Goal: Task Accomplishment & Management: Use online tool/utility

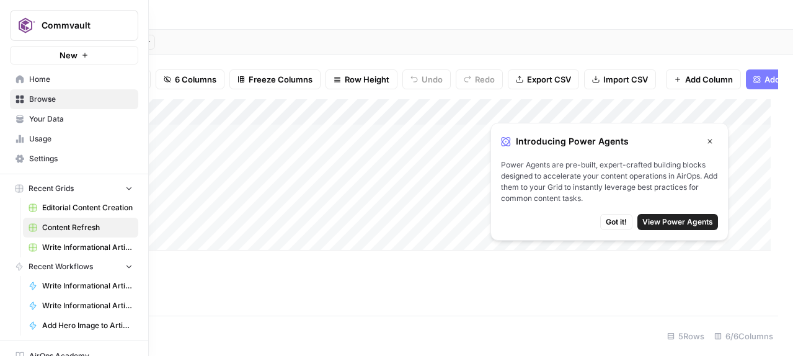
click at [48, 105] on span "Browse" at bounding box center [81, 99] width 104 height 11
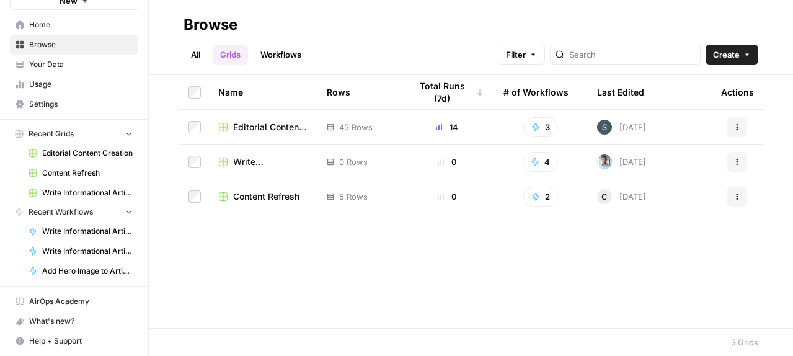
scroll to position [148, 0]
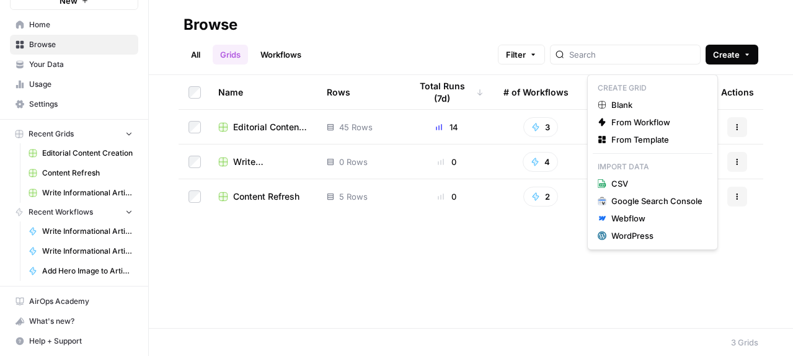
click at [746, 56] on icon "button" at bounding box center [748, 55] width 4 height 2
click at [643, 146] on span "From Template" at bounding box center [657, 139] width 91 height 12
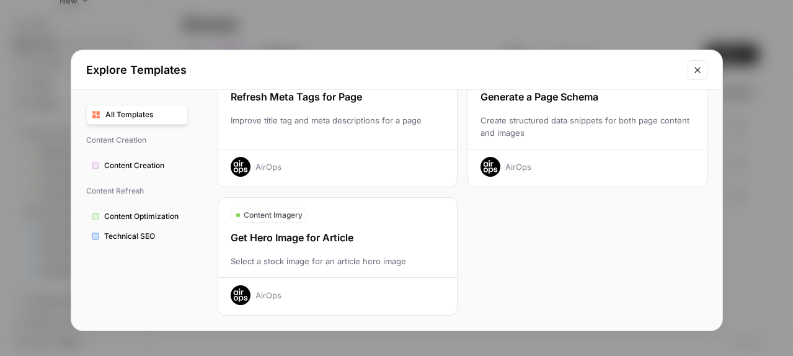
scroll to position [33, 0]
click at [135, 222] on span "Content Optimization" at bounding box center [143, 216] width 78 height 11
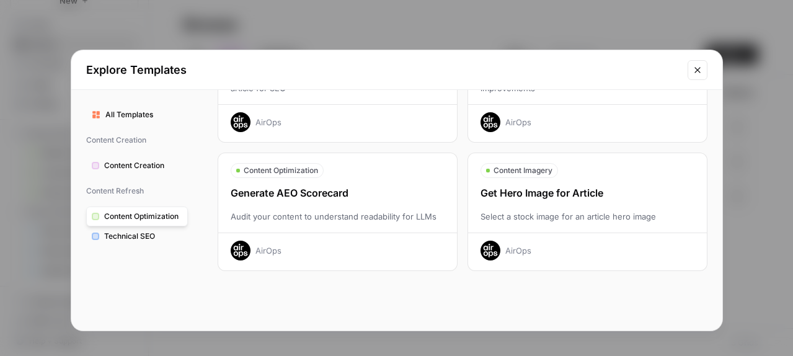
scroll to position [225, 0]
click at [385, 189] on div "Generate AEO Scorecard" at bounding box center [337, 192] width 239 height 15
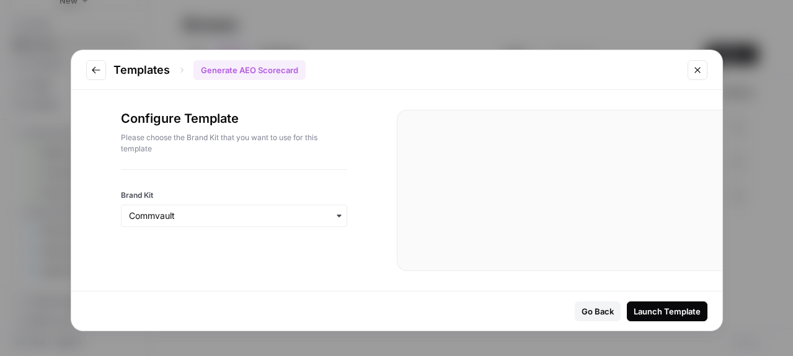
scroll to position [21, 0]
click at [169, 222] on input "Brand Kit" at bounding box center [234, 216] width 210 height 12
click at [634, 305] on div "Launch Template" at bounding box center [667, 311] width 67 height 12
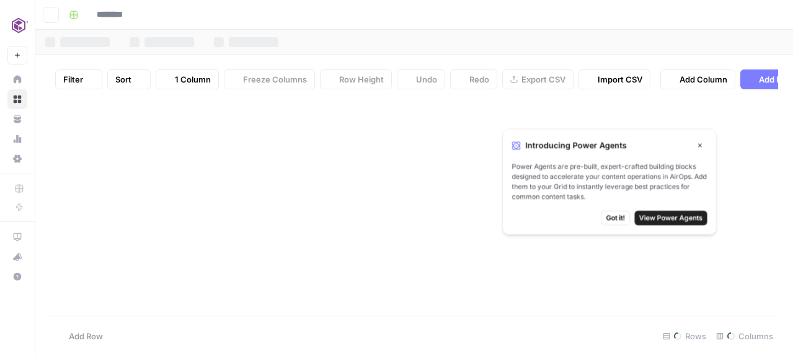
type input "**********"
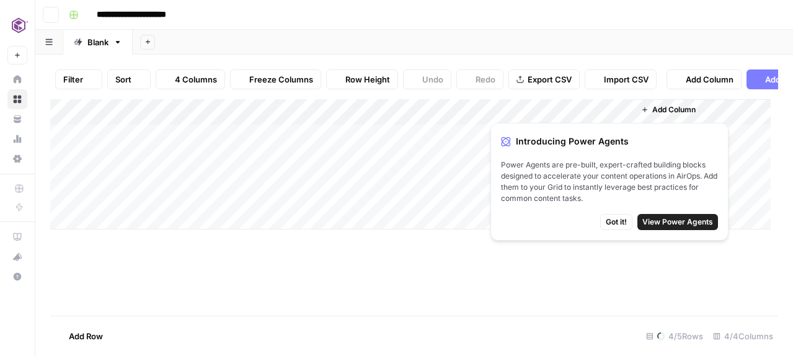
scroll to position [1, 0]
click at [713, 143] on icon "button" at bounding box center [710, 142] width 4 height 4
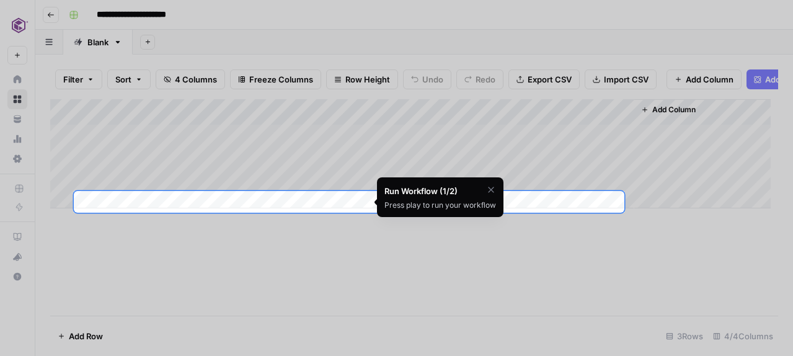
click at [496, 211] on div "Press play to run your workflow" at bounding box center [441, 205] width 112 height 11
click at [496, 195] on icon "button" at bounding box center [491, 190] width 10 height 10
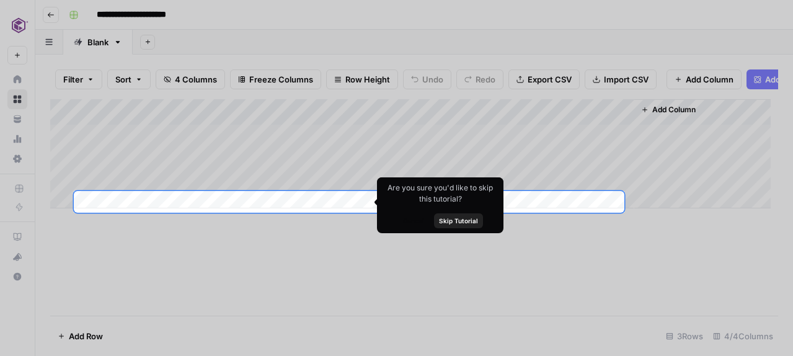
click at [478, 226] on span "Skip Tutorial" at bounding box center [458, 221] width 39 height 10
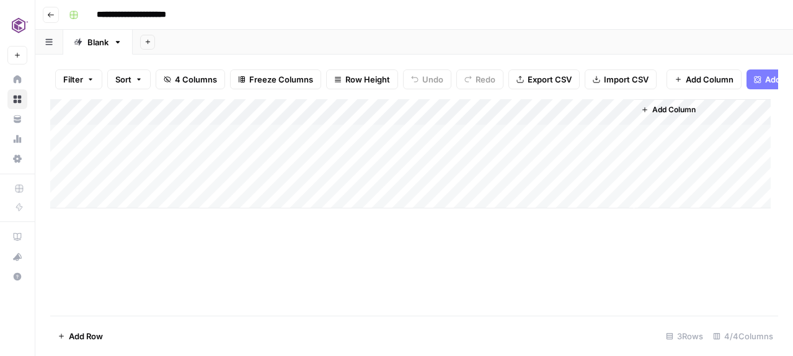
click at [294, 159] on div "Add Column" at bounding box center [410, 153] width 721 height 109
drag, startPoint x: 213, startPoint y: 135, endPoint x: 295, endPoint y: 131, distance: 82.0
click at [295, 131] on div "Add Column" at bounding box center [410, 153] width 721 height 109
drag, startPoint x: 292, startPoint y: 135, endPoint x: 345, endPoint y: 130, distance: 52.9
click at [345, 130] on div "Add Column" at bounding box center [410, 153] width 721 height 109
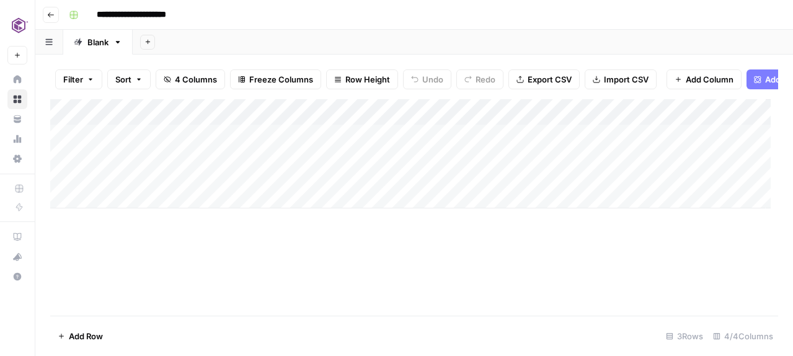
scroll to position [0, 0]
click at [122, 47] on icon "button" at bounding box center [118, 42] width 9 height 9
click at [318, 23] on div "**********" at bounding box center [422, 15] width 717 height 20
click at [55, 18] on icon "button" at bounding box center [50, 14] width 7 height 7
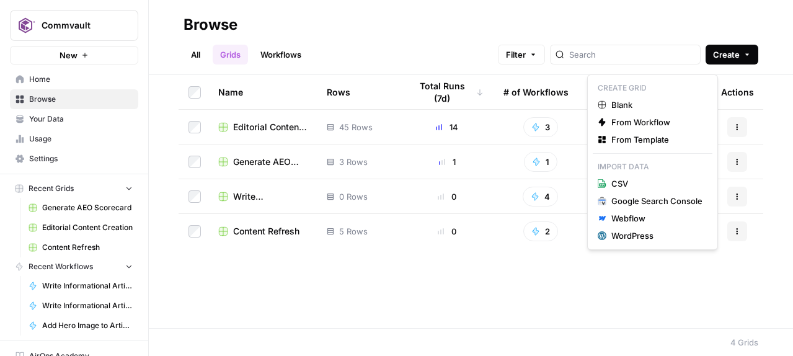
click at [744, 56] on icon "button" at bounding box center [747, 54] width 7 height 7
click at [650, 146] on span "From Template" at bounding box center [657, 139] width 91 height 12
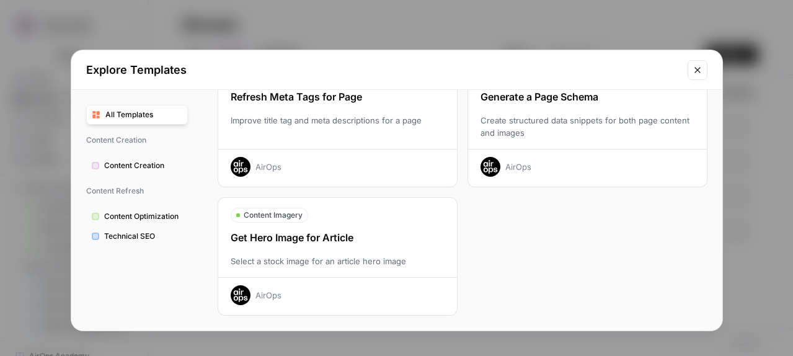
scroll to position [769, 0]
click at [693, 75] on icon "Close modal" at bounding box center [698, 70] width 10 height 10
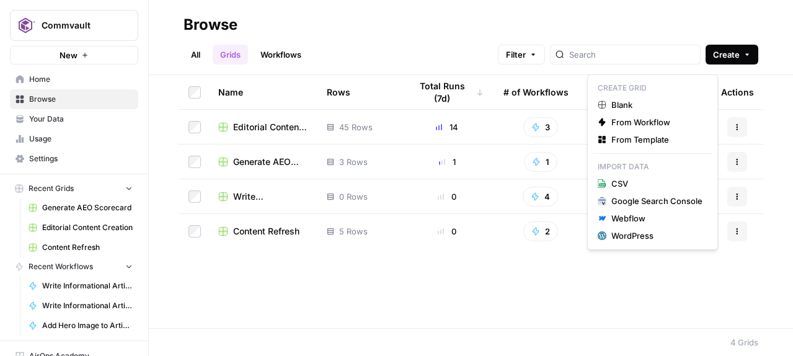
click at [744, 58] on icon "button" at bounding box center [747, 54] width 7 height 7
click at [659, 128] on span "From Workflow" at bounding box center [657, 122] width 91 height 12
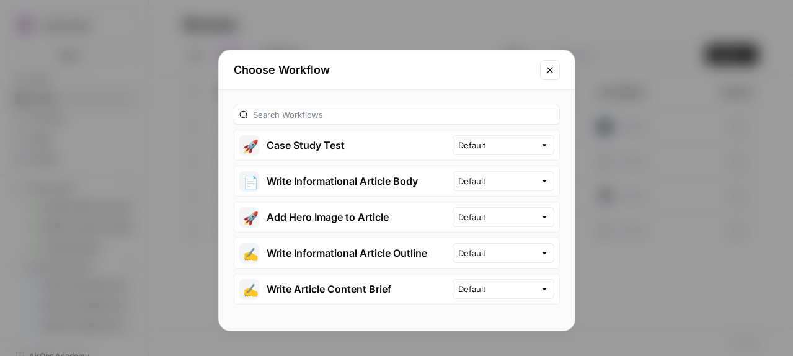
scroll to position [4, 0]
click at [355, 121] on input "text" at bounding box center [403, 115] width 301 height 12
type input "content gap"
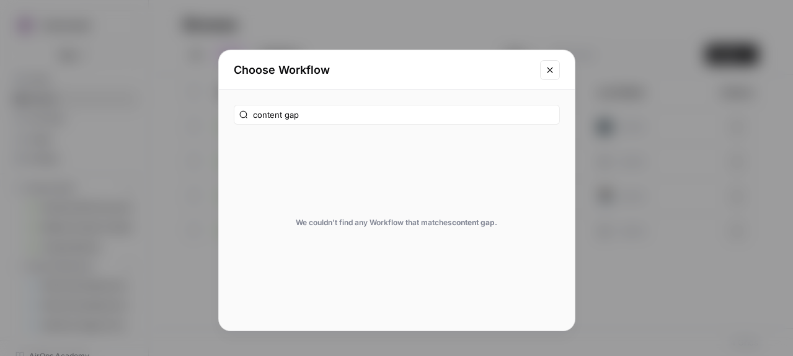
click at [547, 73] on icon "Close modal" at bounding box center [550, 70] width 6 height 6
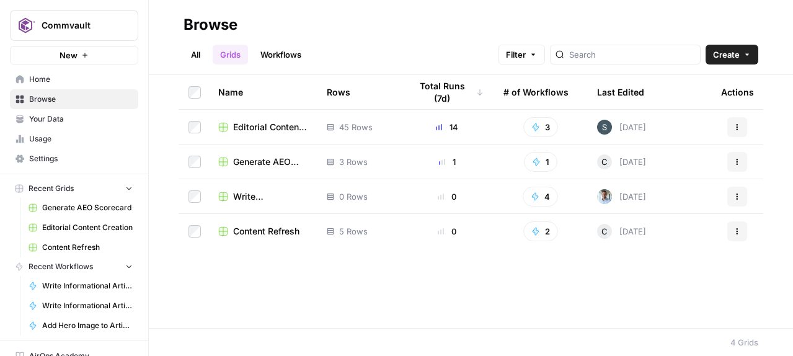
click at [55, 105] on span "Browse" at bounding box center [81, 99] width 104 height 11
click at [51, 85] on span "Home" at bounding box center [81, 79] width 104 height 11
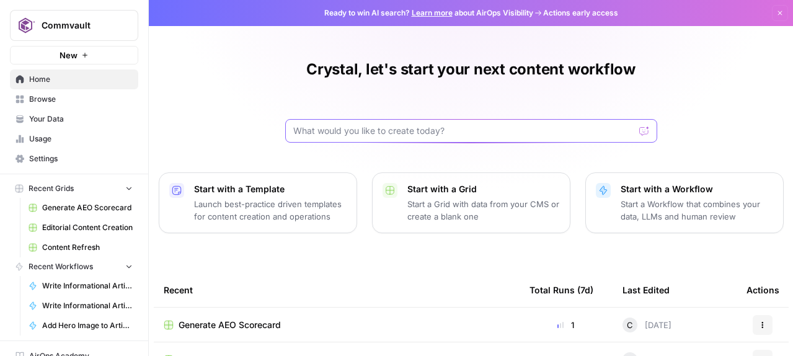
click at [362, 137] on input "text" at bounding box center [463, 131] width 341 height 12
type input "content gap analysis"
click button "Send" at bounding box center [645, 131] width 16 height 16
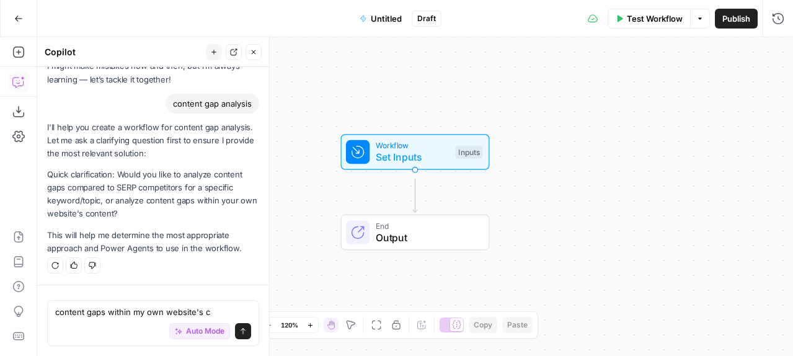
scroll to position [234, 0]
type textarea "content gaps within my own website's content"
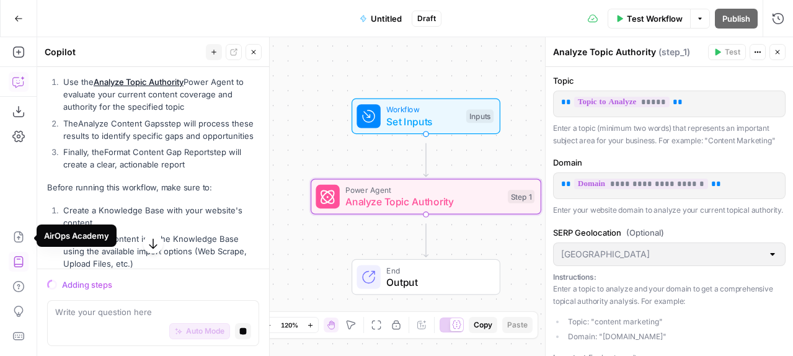
scroll to position [947, 0]
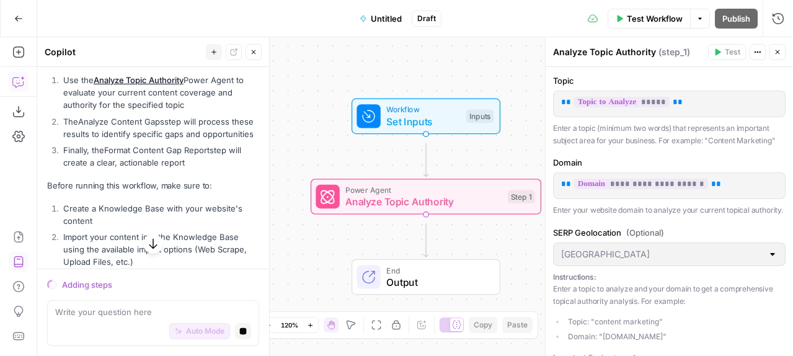
click at [628, 14] on span "Test Workflow" at bounding box center [655, 18] width 56 height 12
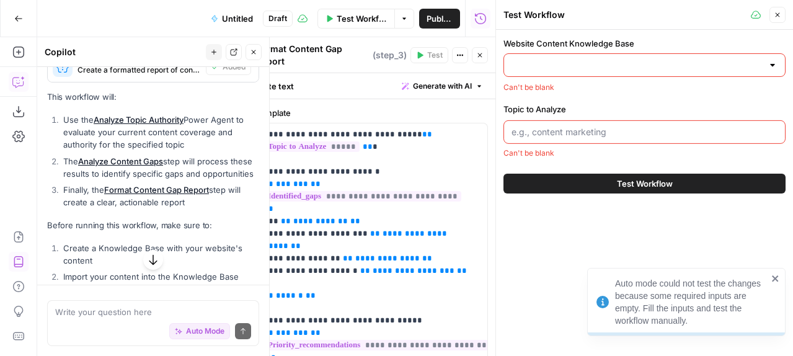
scroll to position [996, 0]
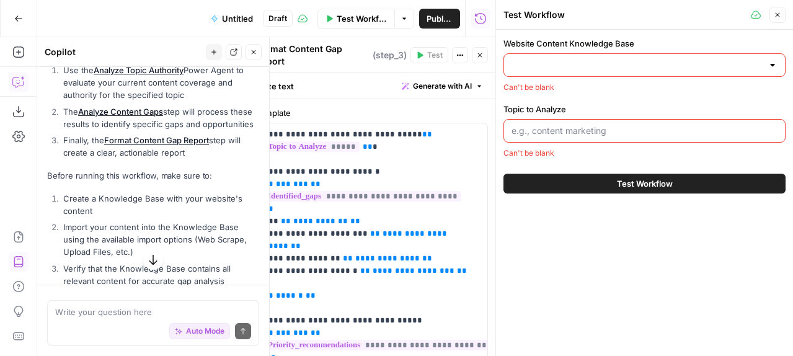
click at [620, 71] on input "Website Content Knowledge Base" at bounding box center [637, 65] width 251 height 12
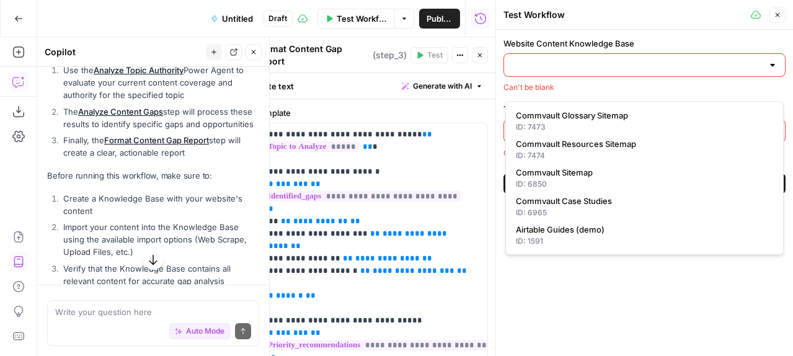
paste input "https://www.commvault.com/resources"
type input "https://www.commvault.com/resources"
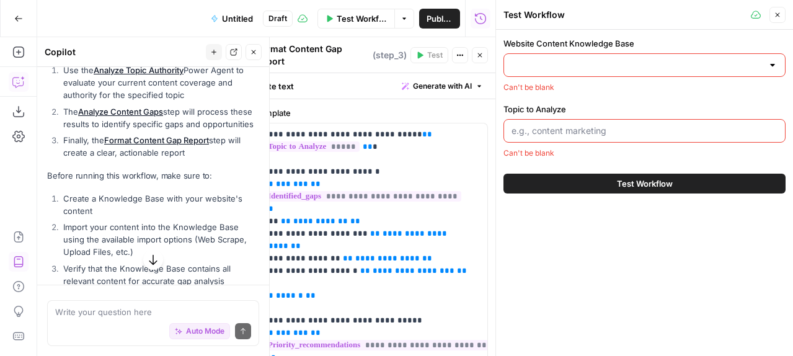
click at [593, 137] on input "Topic to Analyze" at bounding box center [645, 131] width 266 height 12
paste input "aws backup aws disaster recovery ransomware recovery immutable backup sql serve…"
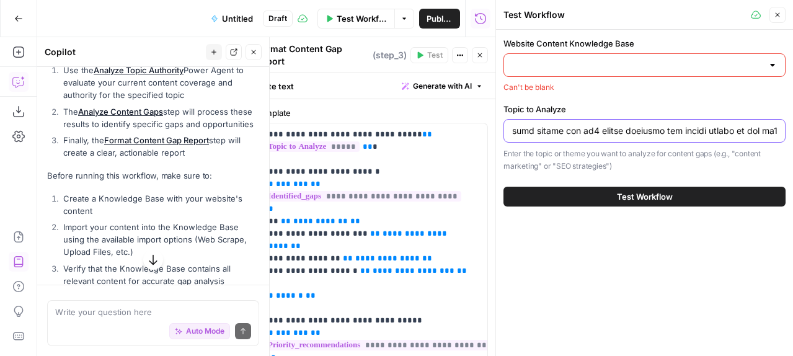
type input "aws backup aws disaster recovery ransomware recovery immutable backup sql serve…"
click at [633, 207] on button "Test Workflow" at bounding box center [645, 197] width 282 height 20
click at [570, 71] on input "Website Content Knowledge Base" at bounding box center [637, 65] width 251 height 12
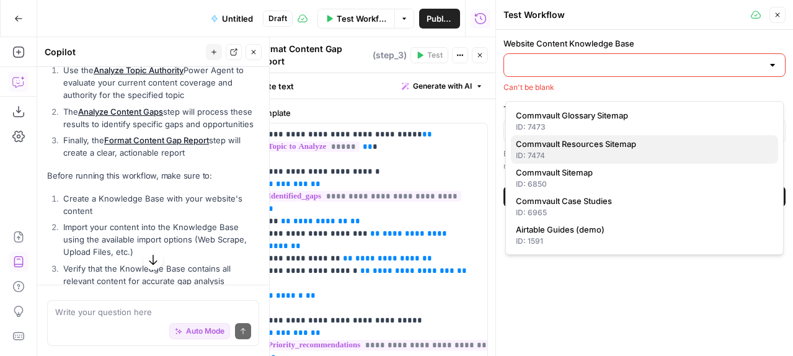
click at [573, 150] on span "Commvault Resources Sitemap" at bounding box center [642, 144] width 252 height 12
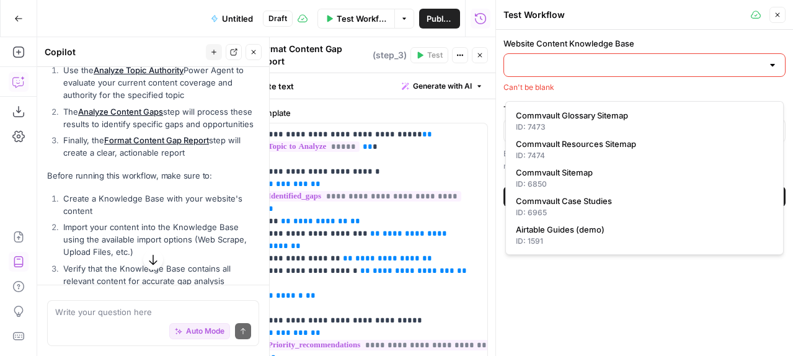
type input "Commvault Resources Sitemap"
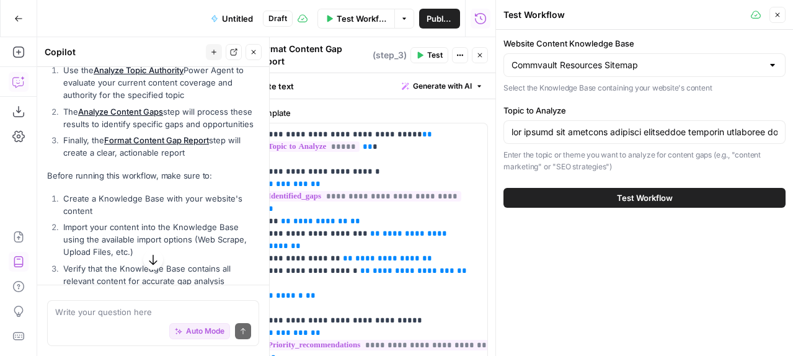
click at [617, 204] on span "Test Workflow" at bounding box center [645, 198] width 56 height 12
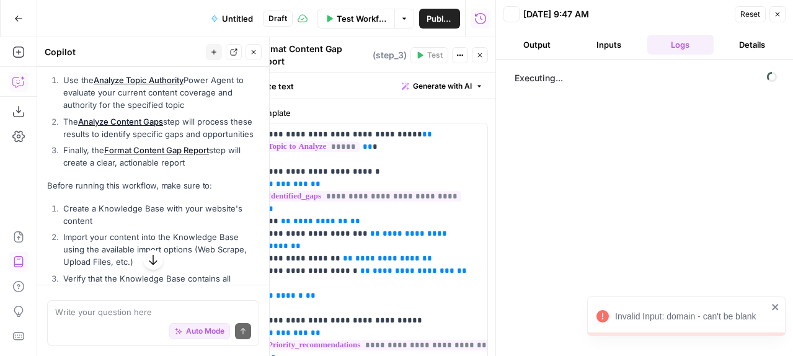
scroll to position [996, 0]
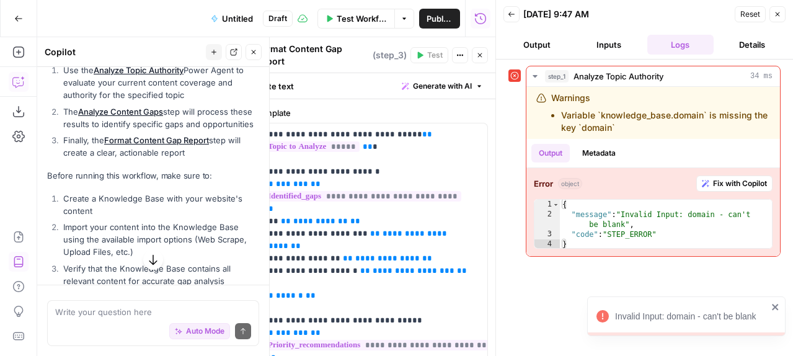
click at [777, 304] on icon "close" at bounding box center [775, 307] width 6 height 6
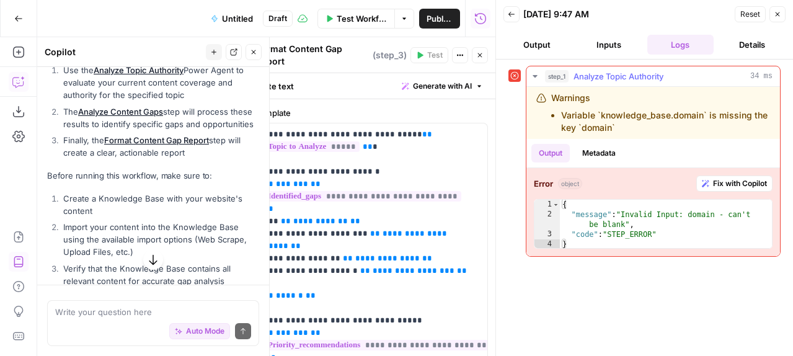
click at [731, 189] on span "Fix with Copilot" at bounding box center [740, 183] width 54 height 11
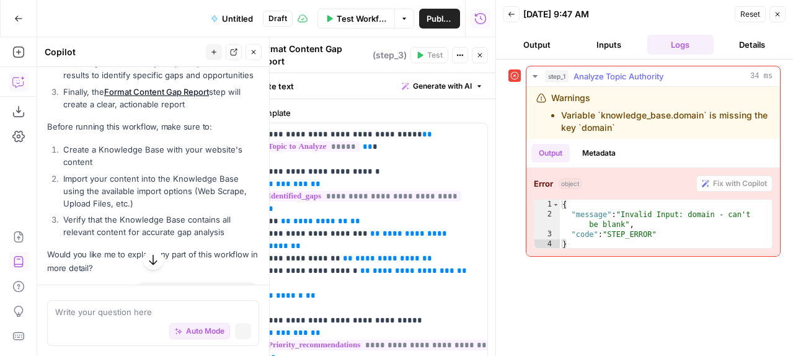
scroll to position [943, 0]
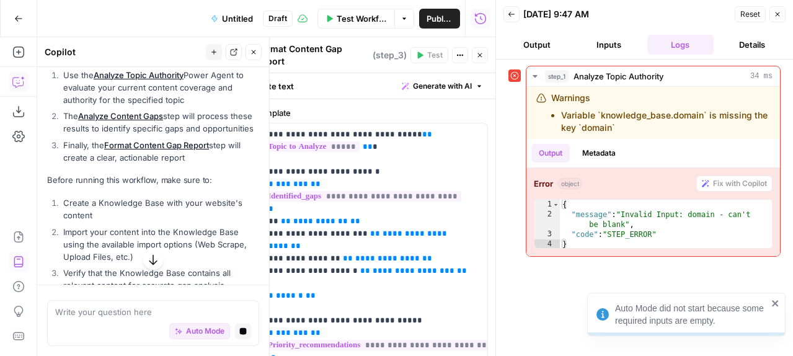
click at [776, 300] on icon "close" at bounding box center [775, 303] width 6 height 6
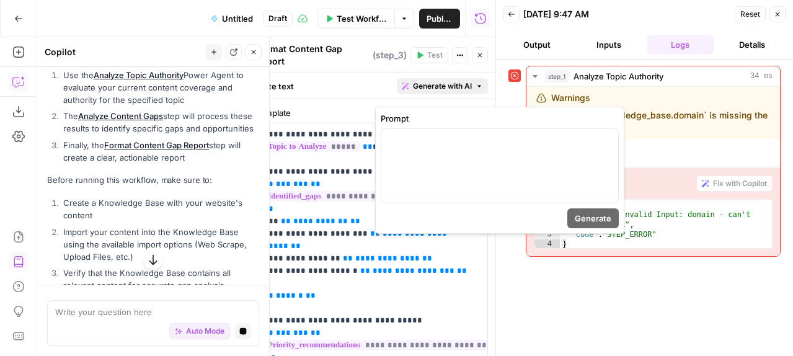
click at [449, 92] on span "Generate with AI" at bounding box center [442, 86] width 59 height 11
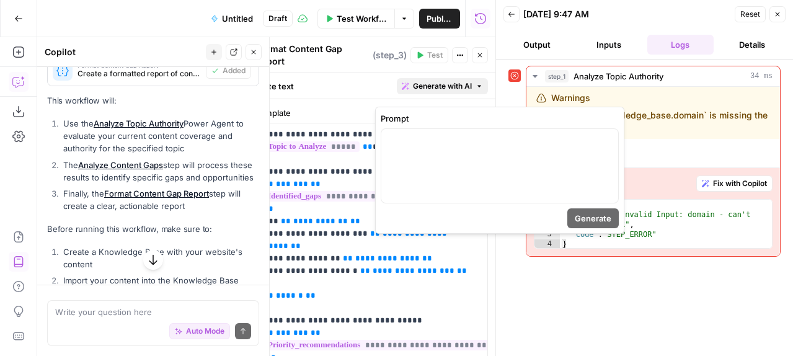
scroll to position [996, 0]
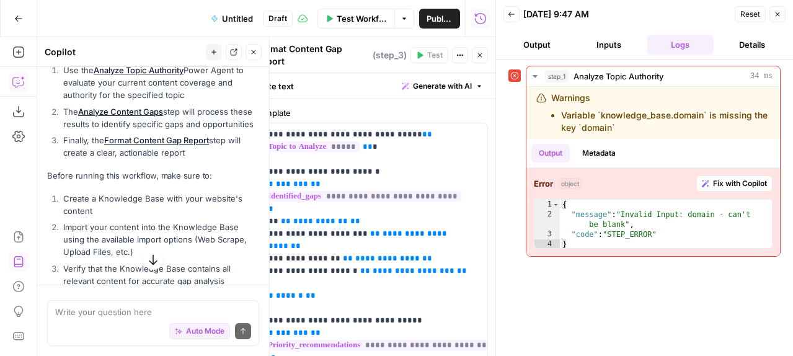
click at [519, 80] on icon at bounding box center [515, 75] width 9 height 9
click at [540, 81] on icon "button" at bounding box center [535, 76] width 10 height 10
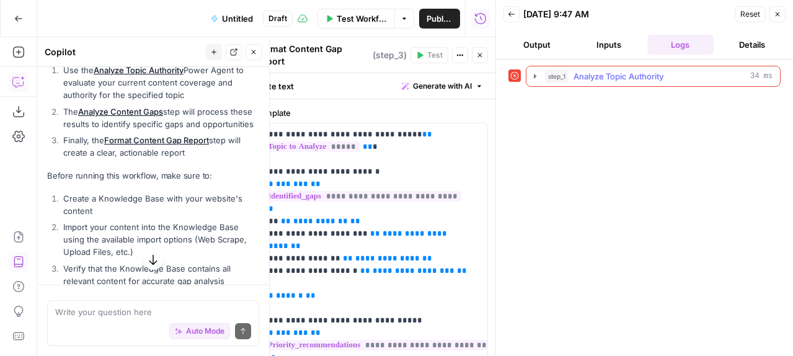
click at [617, 83] on span "Analyze Topic Authority" at bounding box center [619, 76] width 90 height 12
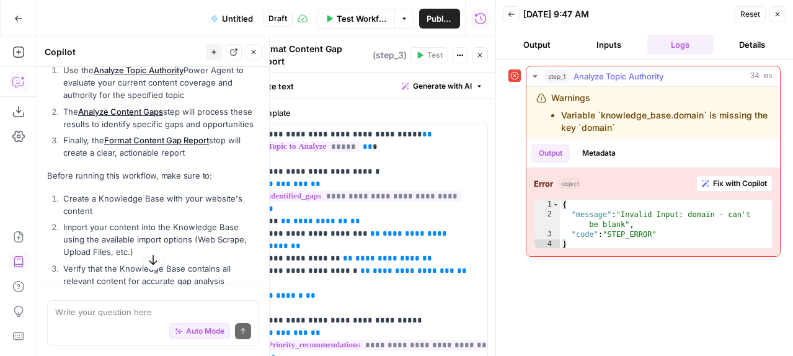
click at [563, 163] on button "Output" at bounding box center [551, 153] width 38 height 19
click at [615, 163] on button "Metadata" at bounding box center [599, 153] width 48 height 19
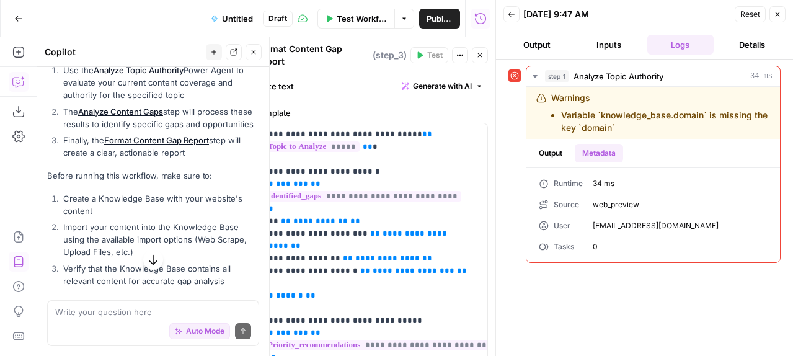
click at [612, 55] on button "Inputs" at bounding box center [609, 45] width 67 height 20
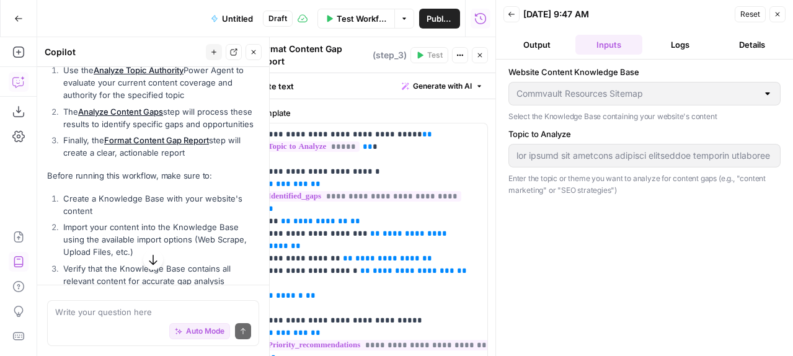
click at [763, 100] on div at bounding box center [768, 93] width 10 height 12
click at [544, 55] on button "Output" at bounding box center [537, 45] width 67 height 20
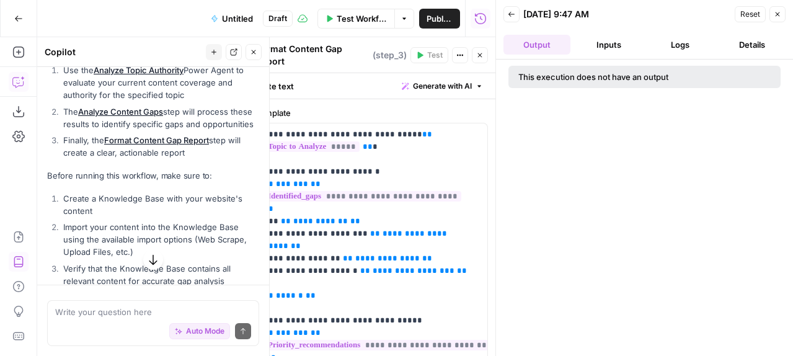
click at [746, 52] on button "Details" at bounding box center [752, 45] width 67 height 20
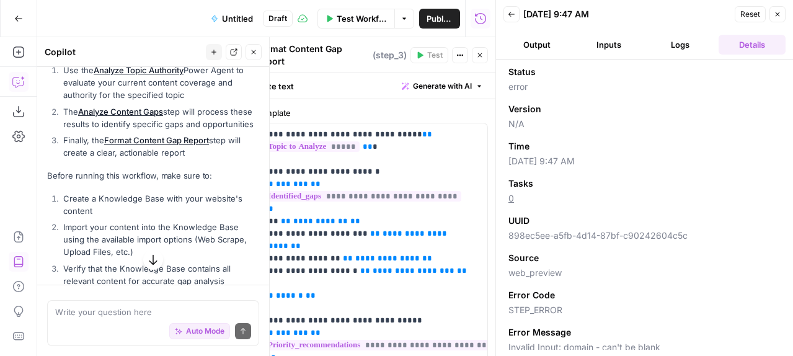
click at [682, 55] on button "Logs" at bounding box center [681, 45] width 67 height 20
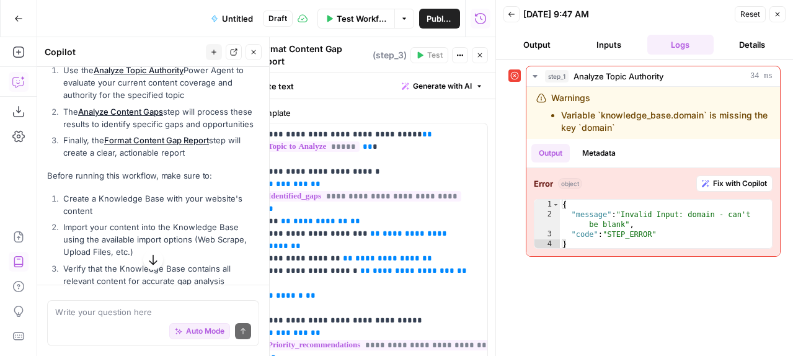
click at [599, 55] on button "Inputs" at bounding box center [609, 45] width 67 height 20
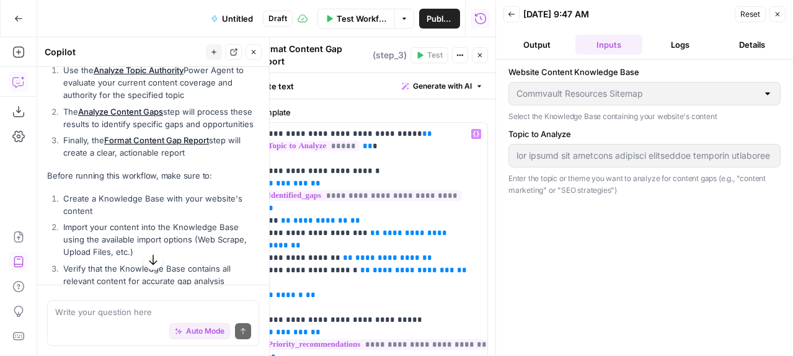
scroll to position [0, 0]
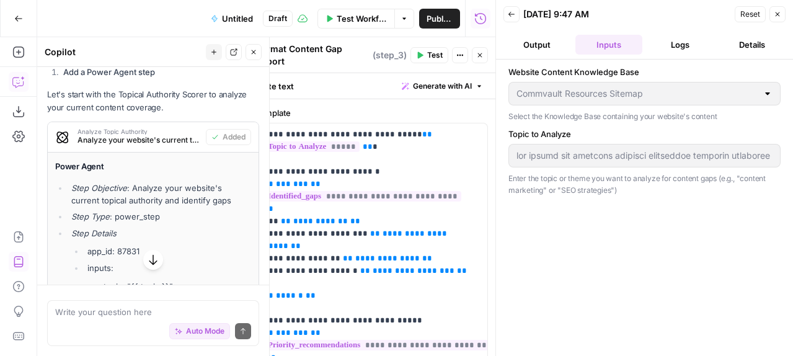
scroll to position [685, 0]
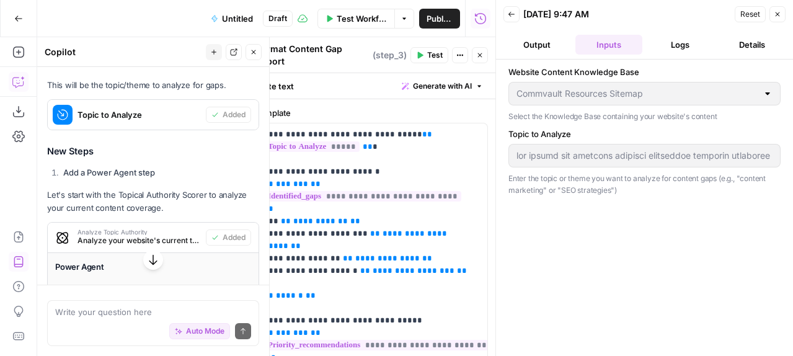
scroll to position [721, 0]
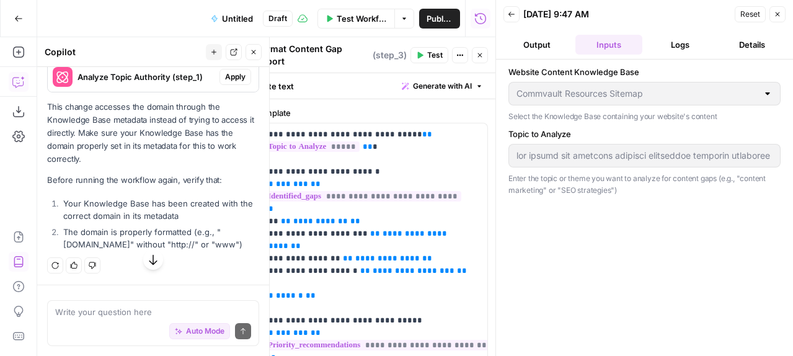
scroll to position [2478, 0]
click at [512, 18] on icon "button" at bounding box center [511, 14] width 7 height 7
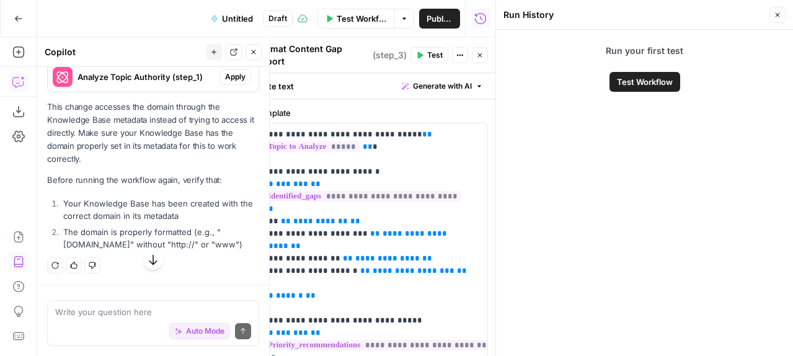
click at [625, 88] on span "Test Workflow" at bounding box center [645, 82] width 56 height 12
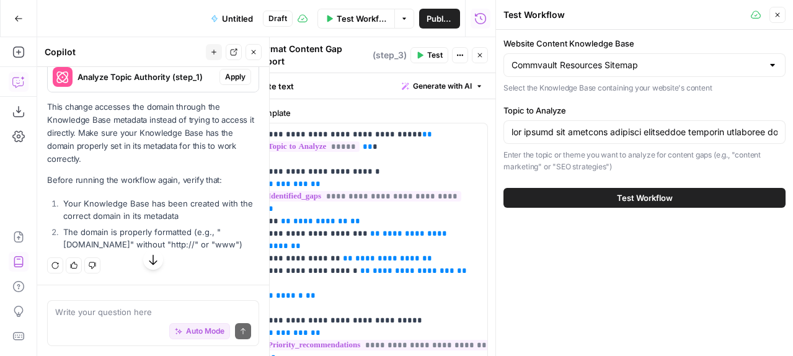
click at [769, 71] on div at bounding box center [773, 65] width 10 height 12
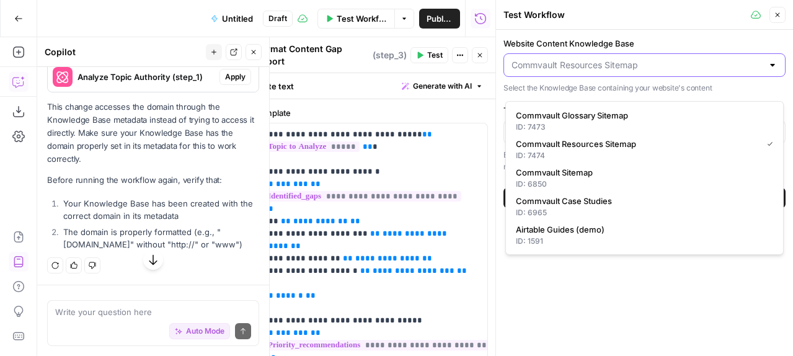
paste input "https://www.commvault.com/resources"
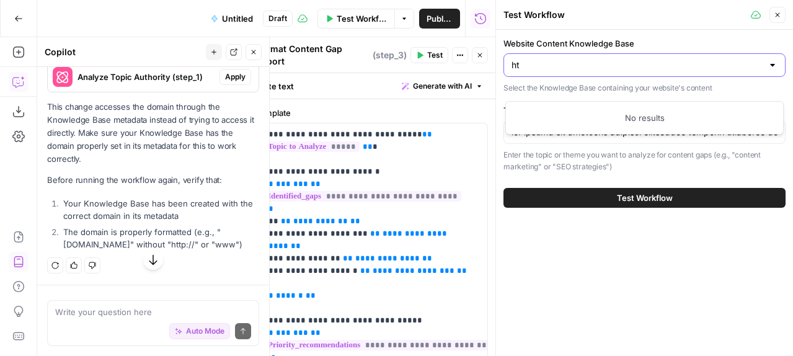
type input "h"
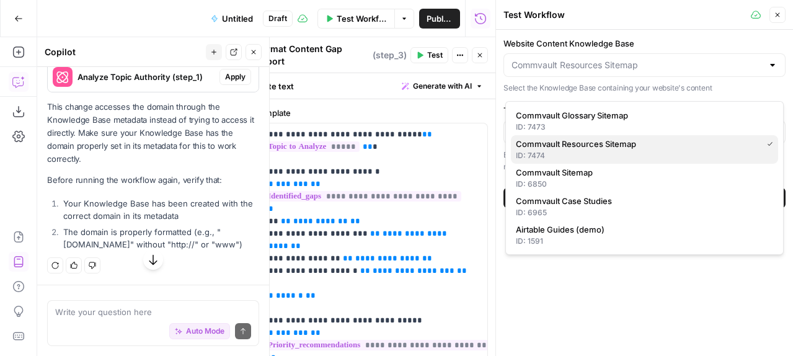
click at [649, 150] on span "Commvault Resources Sitemap" at bounding box center [636, 144] width 241 height 12
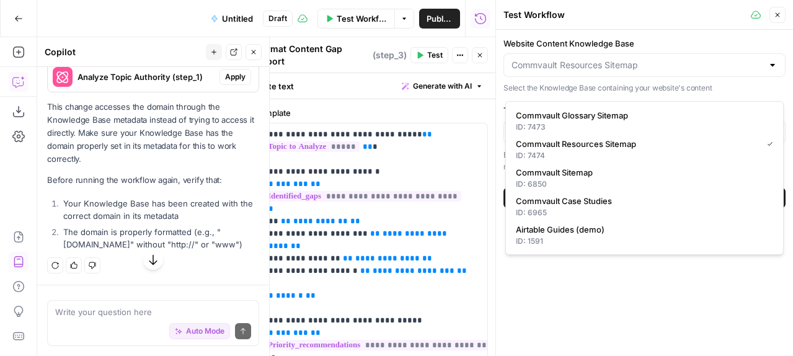
type input "Commvault Resources Sitemap"
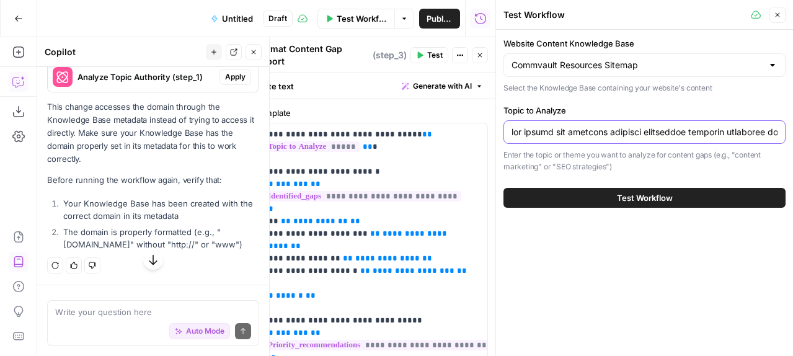
click at [602, 138] on input "Topic to Analyze" at bounding box center [645, 132] width 266 height 12
type input "AWS backup"
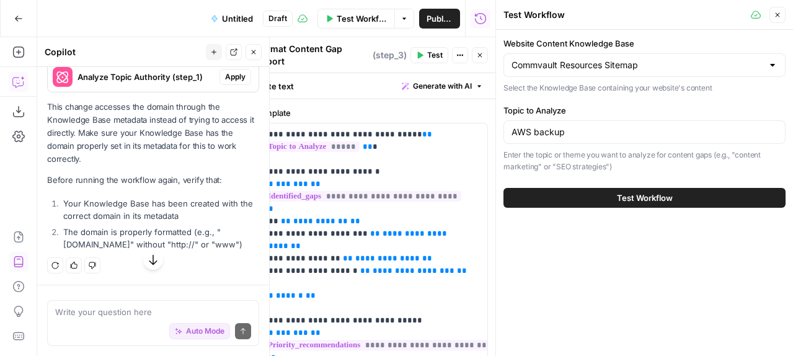
click at [627, 204] on span "Test Workflow" at bounding box center [645, 198] width 56 height 12
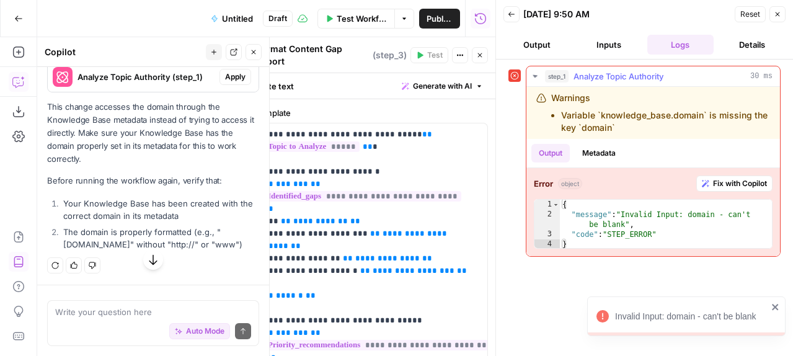
scroll to position [2002, 0]
click at [741, 20] on span "Reset" at bounding box center [751, 14] width 20 height 11
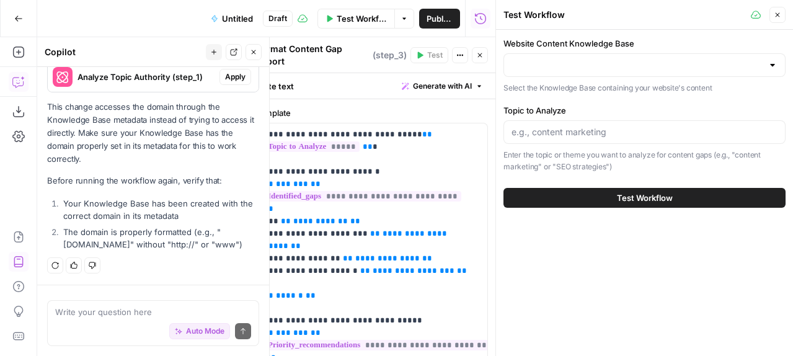
scroll to position [2100, 0]
click at [771, 71] on div at bounding box center [773, 65] width 10 height 12
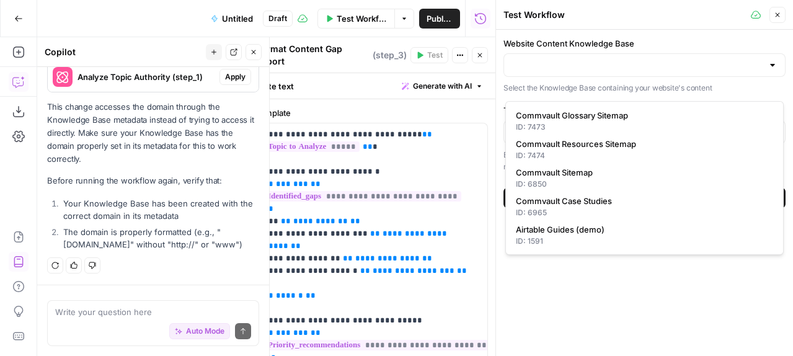
click at [676, 77] on div at bounding box center [645, 65] width 282 height 24
paste input "https://www.commvault.com/resources"
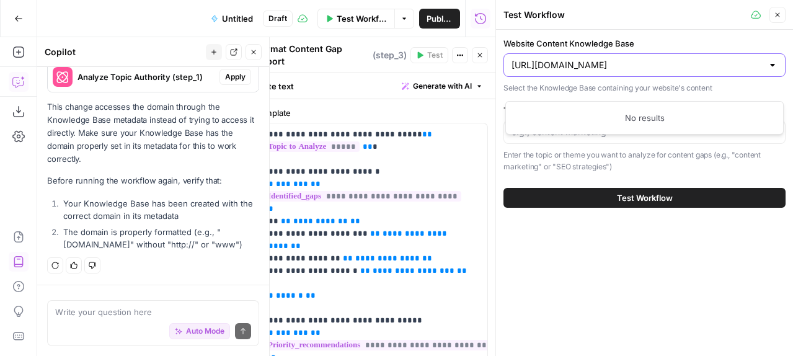
drag, startPoint x: 582, startPoint y: 83, endPoint x: 493, endPoint y: 78, distance: 88.8
click at [496, 78] on div "Test Workflow Close Website Content Knowledge Base https://www.commvault.com/re…" at bounding box center [645, 178] width 298 height 356
type input "commvault.com/resources"
click at [664, 71] on input "commvault.com/resources" at bounding box center [637, 65] width 251 height 12
click at [644, 204] on span "Test Workflow" at bounding box center [645, 198] width 56 height 12
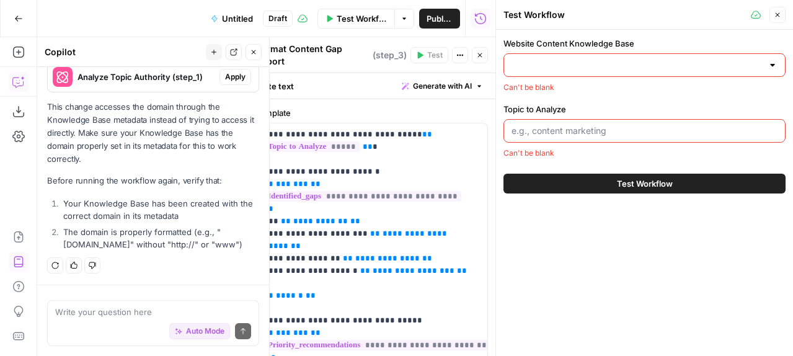
click at [560, 71] on input "Website Content Knowledge Base" at bounding box center [637, 65] width 251 height 12
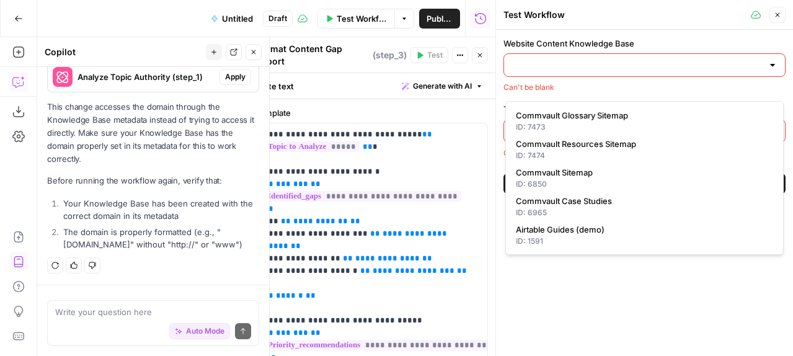
paste input "https://www.commvault.com/resources"
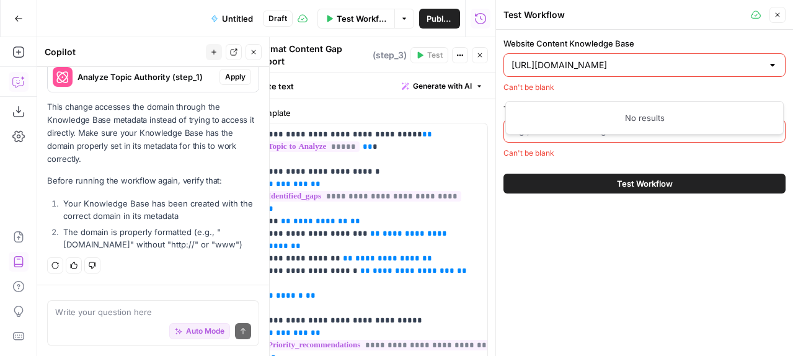
click at [584, 71] on input "https://www.commvault.com/resources" at bounding box center [637, 65] width 251 height 12
drag, startPoint x: 582, startPoint y: 81, endPoint x: 483, endPoint y: 76, distance: 100.0
click at [482, 77] on body "Commvault New Home Browse Your Data Usage Settings Recent Grids Generate AEO Sc…" at bounding box center [396, 178] width 793 height 356
type input "commvault.com/resources"
click at [580, 137] on input "Topic to Analyze" at bounding box center [645, 131] width 266 height 12
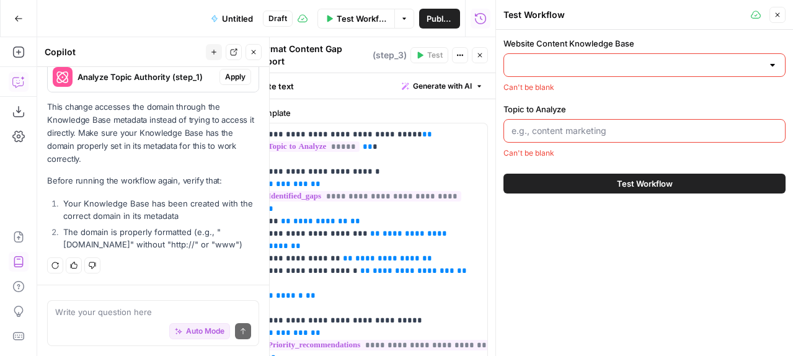
click at [555, 71] on input "Website Content Knowledge Base" at bounding box center [637, 65] width 251 height 12
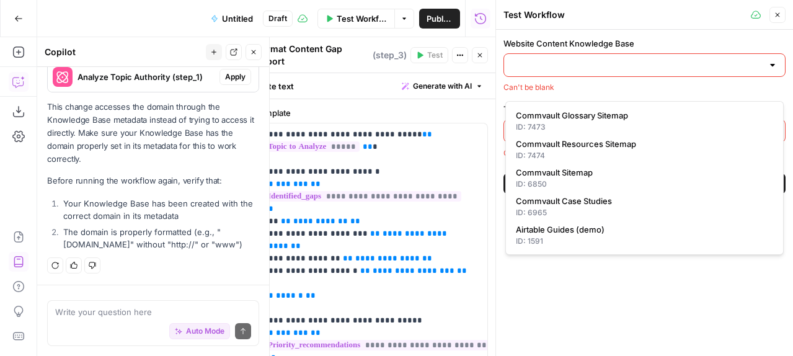
click at [579, 71] on input "Website Content Knowledge Base" at bounding box center [637, 65] width 251 height 12
paste input "https://www.commvault.com/resources"
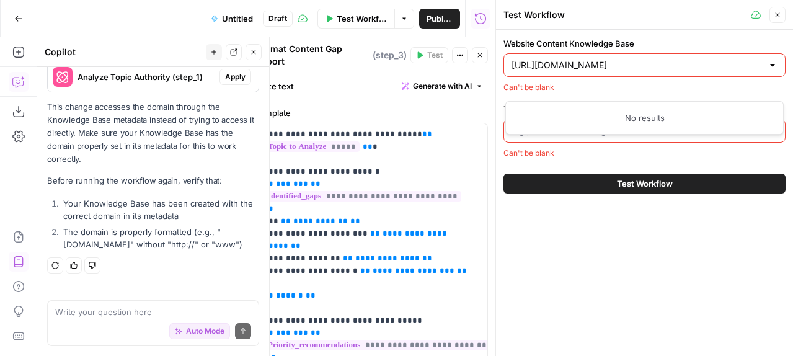
click at [582, 71] on input "https://www.commvault.com/resources" at bounding box center [637, 65] width 251 height 12
click at [707, 71] on input "commvault.com/resources" at bounding box center [637, 65] width 251 height 12
type input "commvault.com/resources"
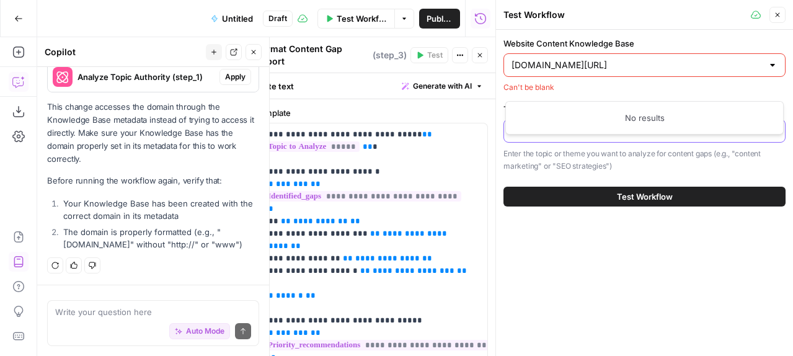
type input "AWS backup"
click at [622, 203] on span "Test Workflow" at bounding box center [645, 196] width 56 height 12
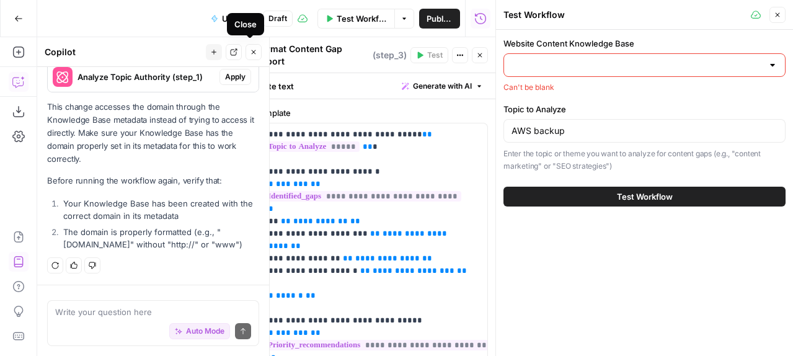
click at [251, 56] on icon "button" at bounding box center [253, 51] width 7 height 7
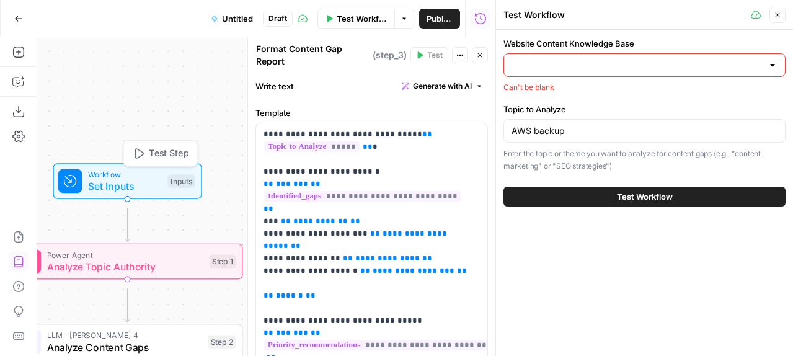
click at [114, 194] on span "Set Inputs" at bounding box center [125, 186] width 74 height 15
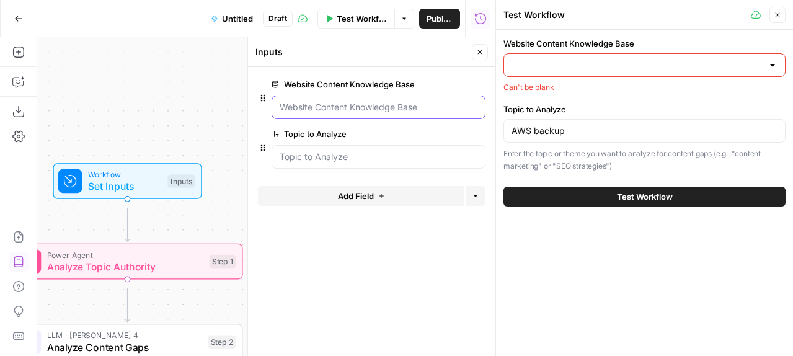
click at [355, 114] on Base "Website Content Knowledge Base" at bounding box center [379, 107] width 198 height 12
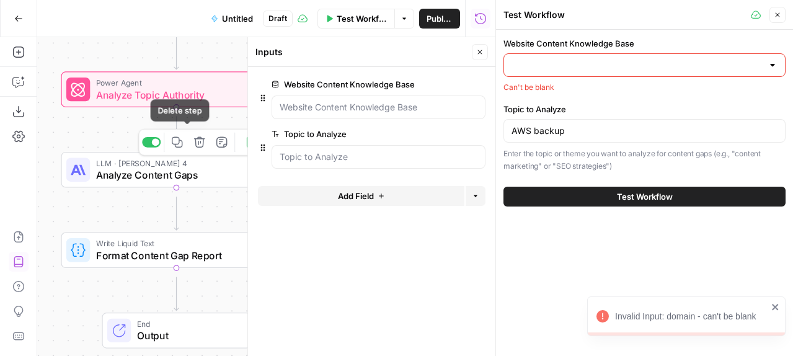
click at [194, 147] on icon "button" at bounding box center [200, 142] width 12 height 12
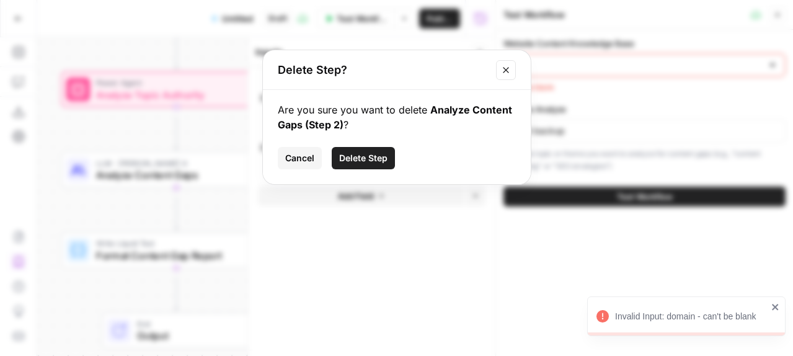
click at [511, 75] on icon "Close modal" at bounding box center [506, 70] width 10 height 10
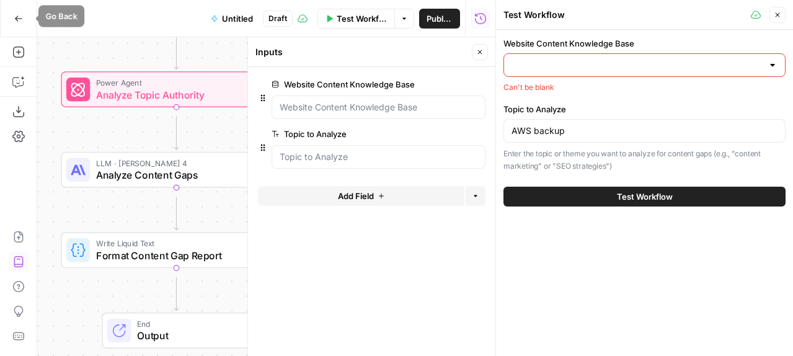
click at [18, 16] on icon "button" at bounding box center [18, 18] width 9 height 9
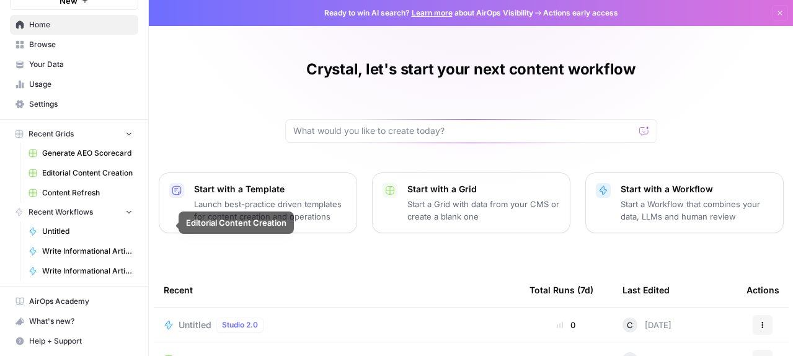
scroll to position [84, 0]
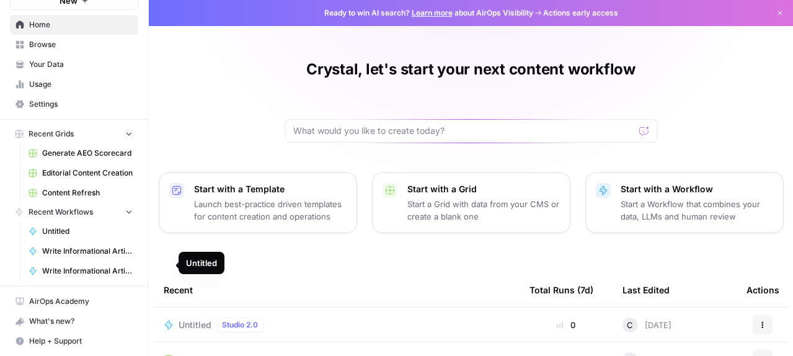
click at [78, 237] on span "Untitled" at bounding box center [87, 231] width 91 height 11
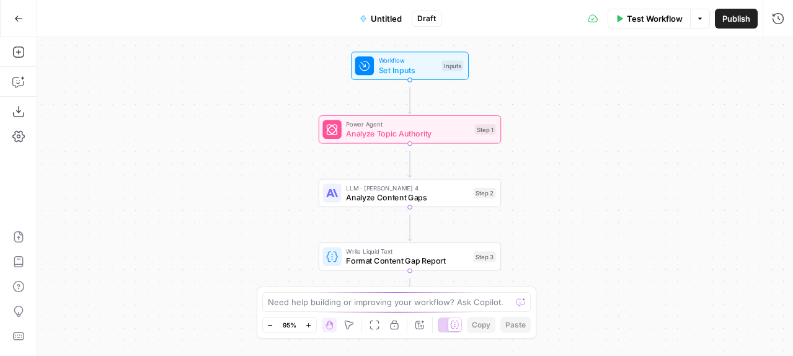
click at [698, 19] on icon "button" at bounding box center [700, 18] width 4 height 2
click at [17, 21] on icon "button" at bounding box center [18, 18] width 9 height 9
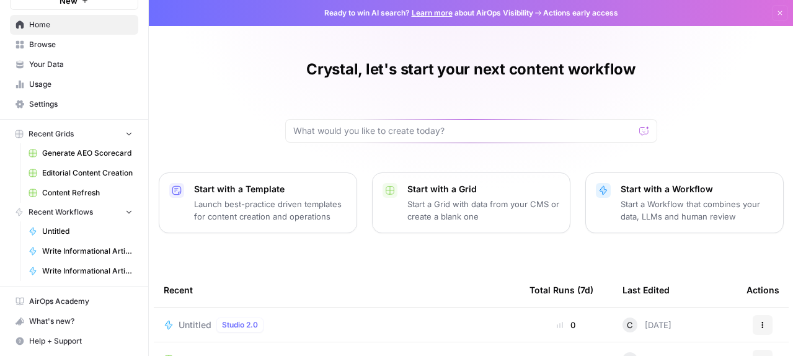
click at [218, 208] on div "Crystal, let's start your next content workflow Start with a Template Launch be…" at bounding box center [471, 285] width 645 height 571
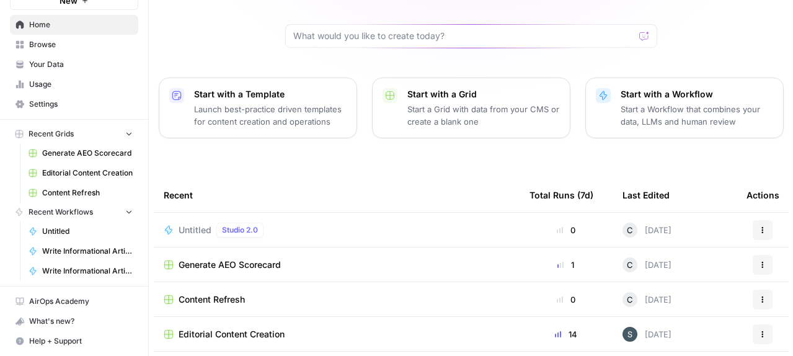
scroll to position [102, 0]
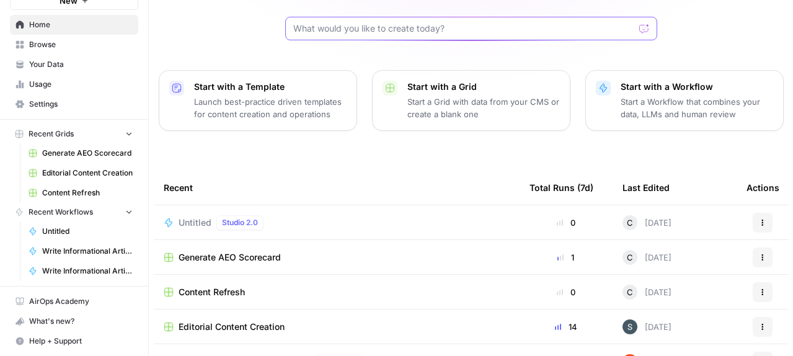
click at [392, 35] on input "text" at bounding box center [463, 28] width 341 height 12
type input "content gap"
click button "Send" at bounding box center [645, 28] width 16 height 16
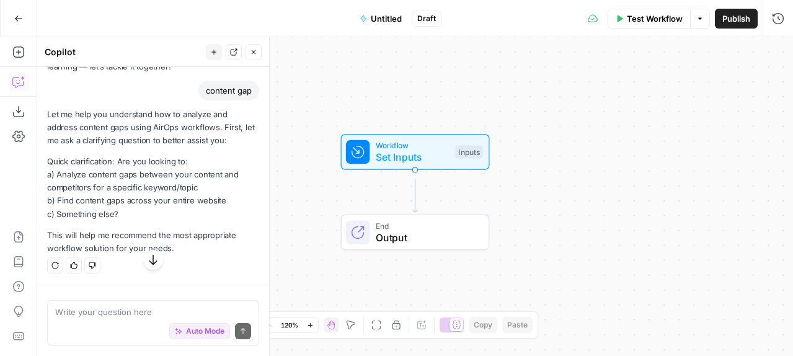
scroll to position [231, 0]
click at [111, 306] on textarea at bounding box center [153, 312] width 196 height 12
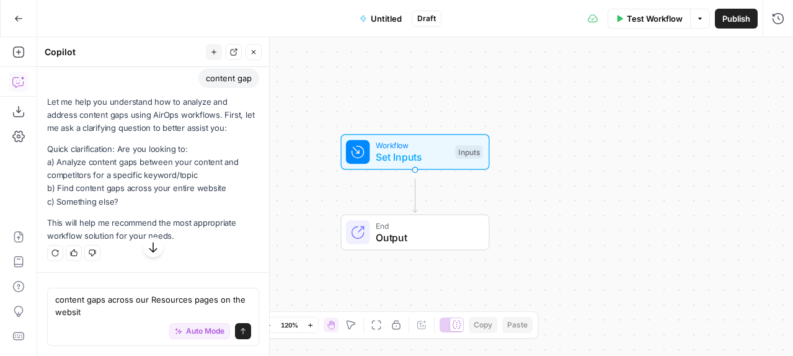
type textarea "content gaps across our Resources pages on the website"
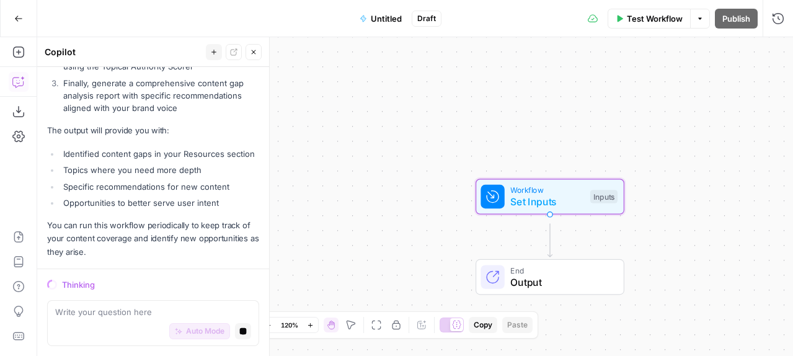
scroll to position [1564, 0]
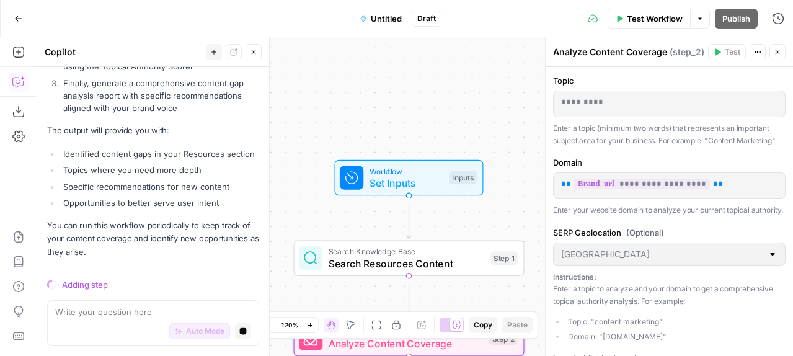
click at [582, 112] on p "*********" at bounding box center [665, 104] width 209 height 16
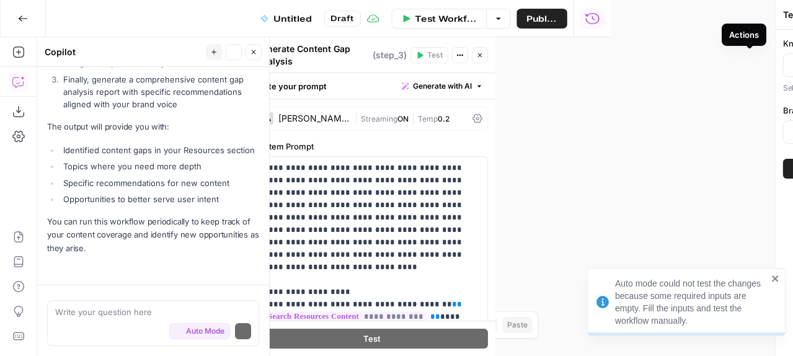
scroll to position [1623, 0]
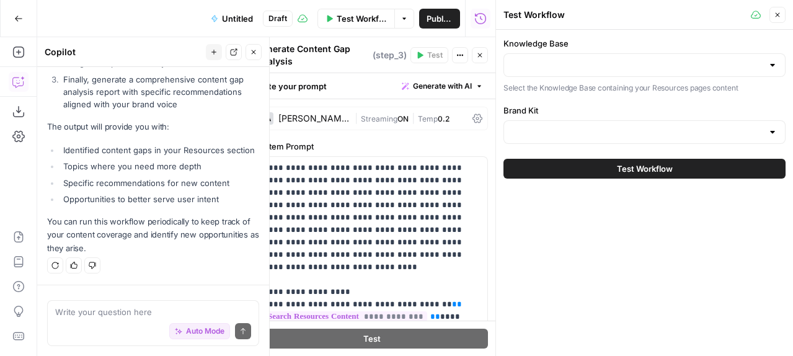
click at [768, 71] on div at bounding box center [773, 65] width 10 height 12
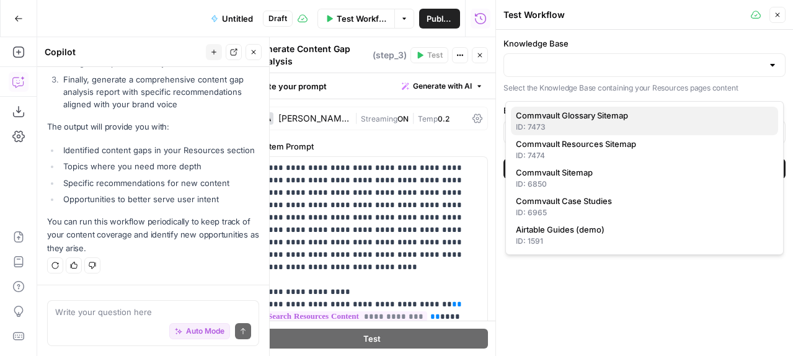
click at [646, 121] on span "Commvault Glossary Sitemap" at bounding box center [642, 115] width 252 height 12
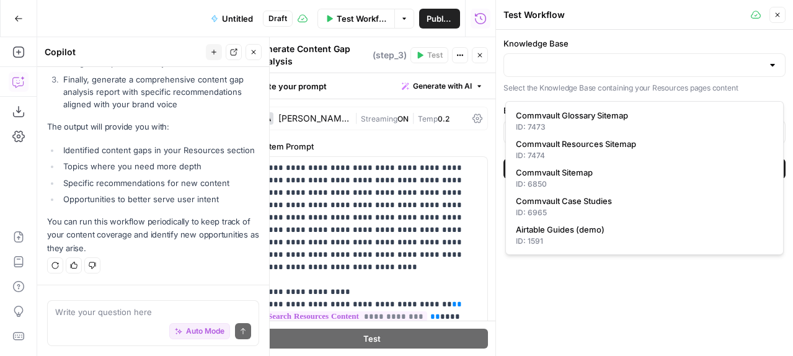
type input "Commvault Glossary Sitemap"
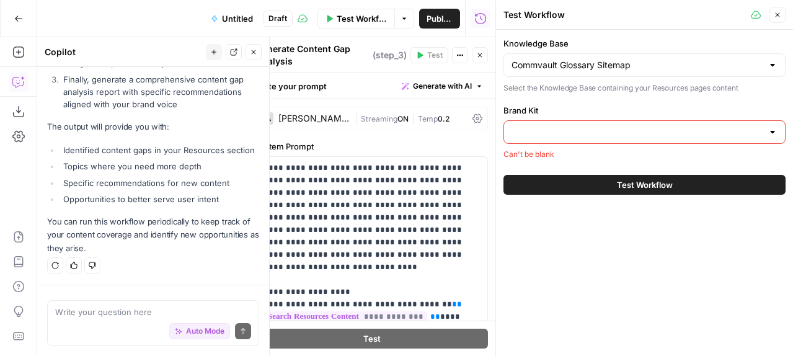
click at [768, 138] on div at bounding box center [773, 132] width 10 height 12
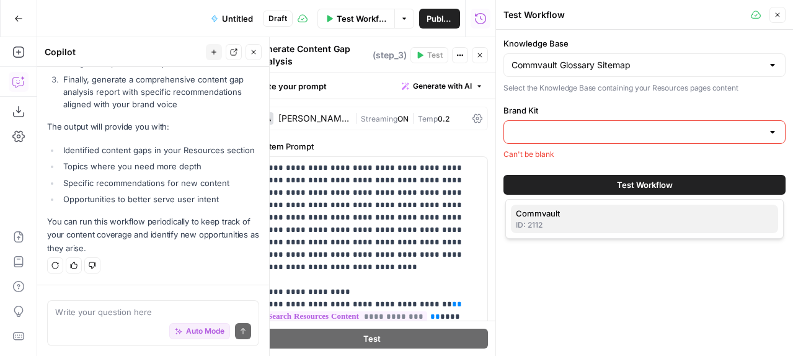
click at [547, 220] on span "Commvault" at bounding box center [642, 213] width 252 height 12
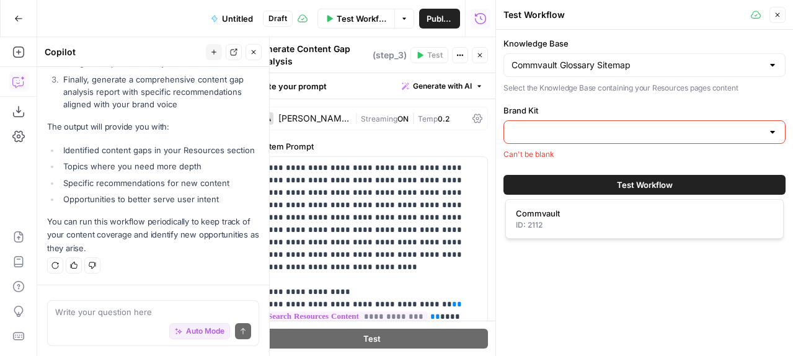
type input "Commvault"
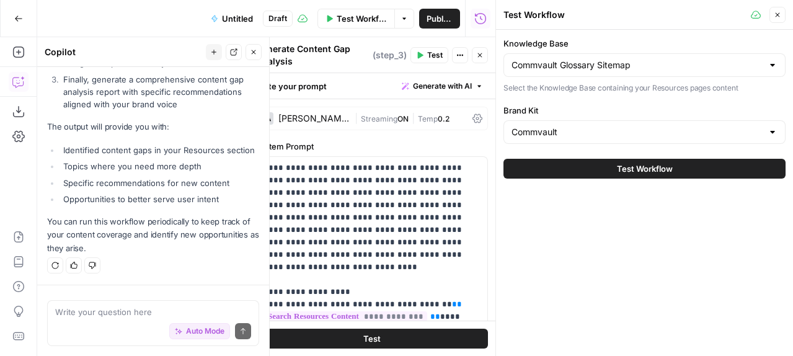
click at [581, 179] on button "Test Workflow" at bounding box center [645, 169] width 282 height 20
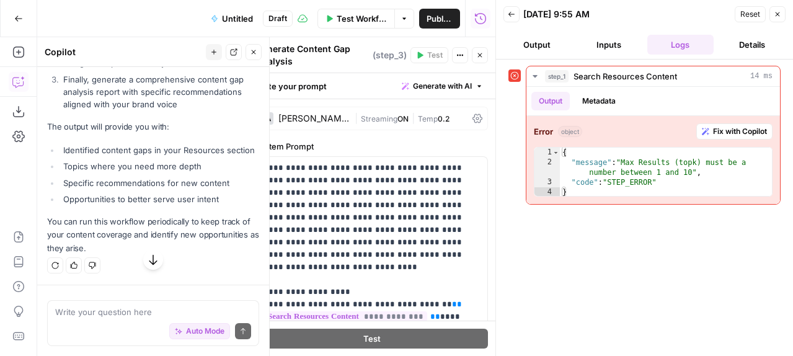
scroll to position [1330, 0]
click at [713, 137] on span "Fix with Copilot" at bounding box center [740, 131] width 54 height 11
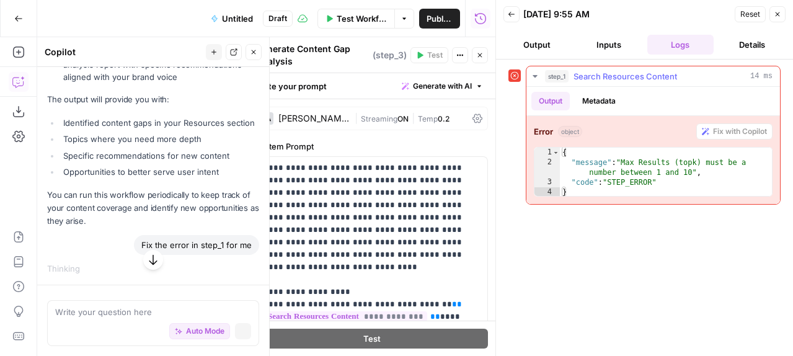
scroll to position [1277, 0]
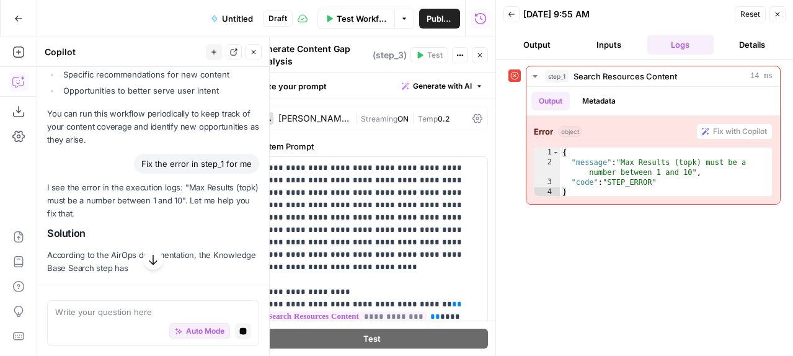
click at [604, 55] on button "Inputs" at bounding box center [609, 45] width 67 height 20
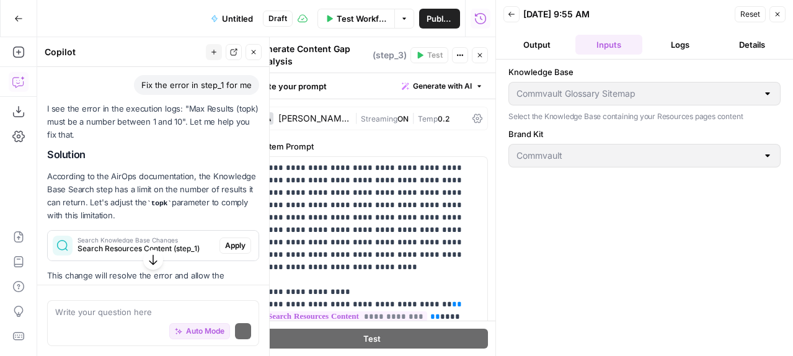
scroll to position [1330, 0]
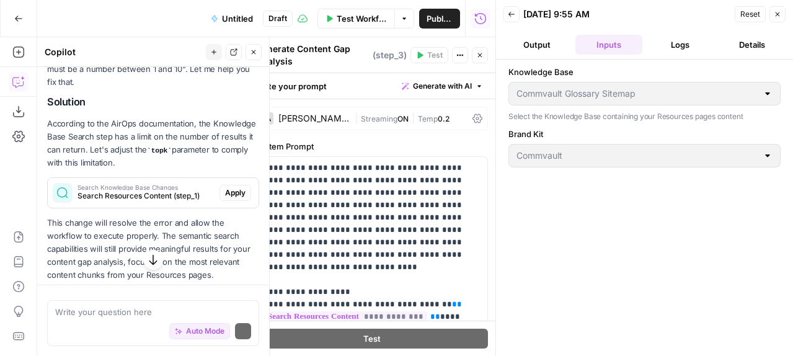
click at [543, 55] on button "Output" at bounding box center [537, 45] width 67 height 20
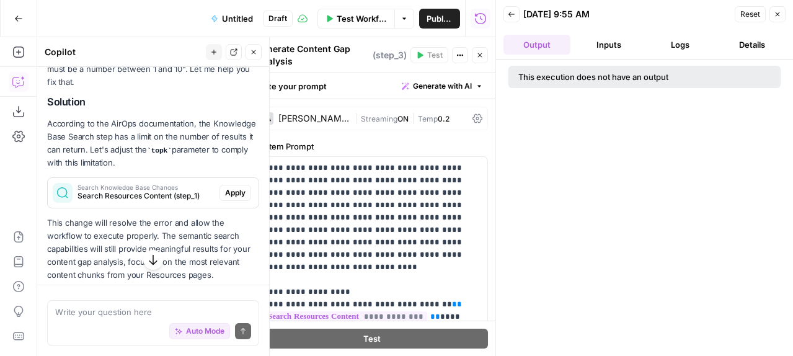
click at [750, 51] on button "Details" at bounding box center [752, 45] width 67 height 20
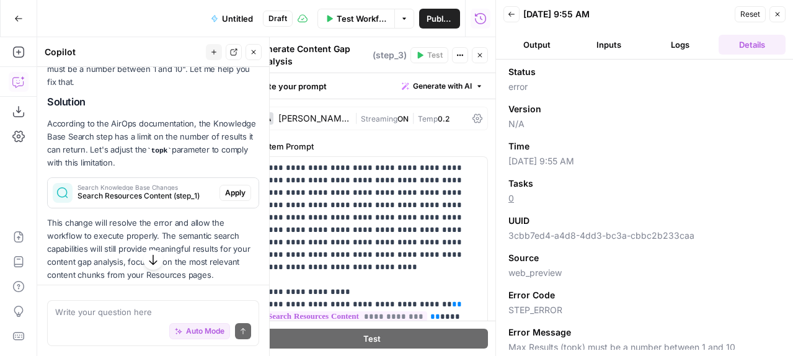
click at [686, 55] on button "Logs" at bounding box center [681, 45] width 67 height 20
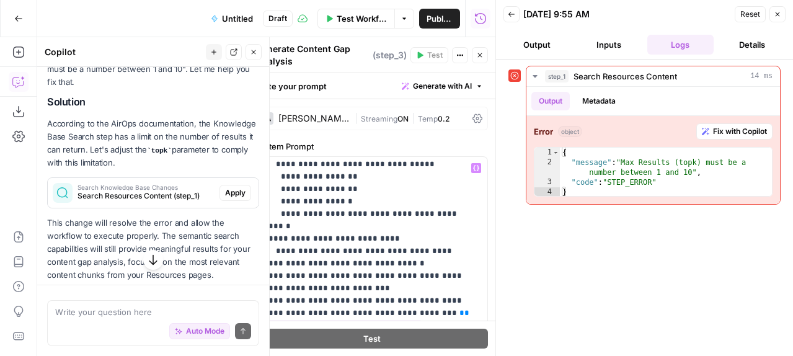
scroll to position [650, 0]
click at [346, 228] on p "**********" at bounding box center [368, 132] width 209 height 1241
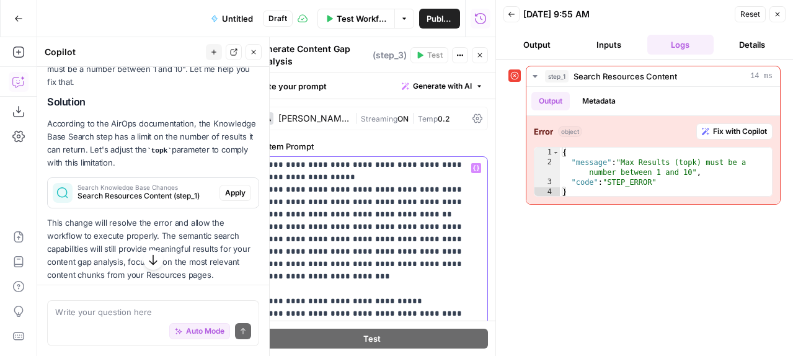
scroll to position [258, 0]
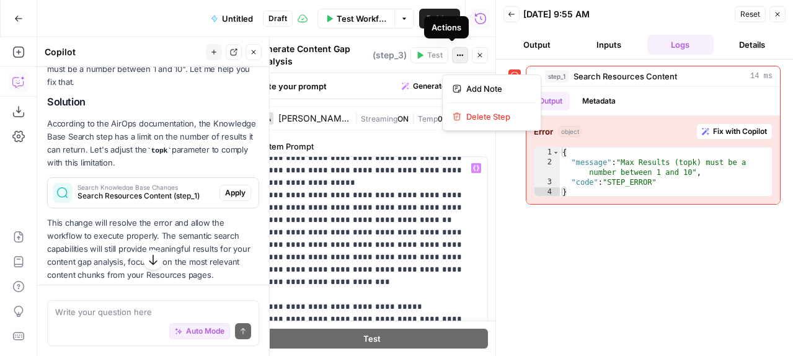
click at [457, 59] on icon "button" at bounding box center [460, 54] width 7 height 7
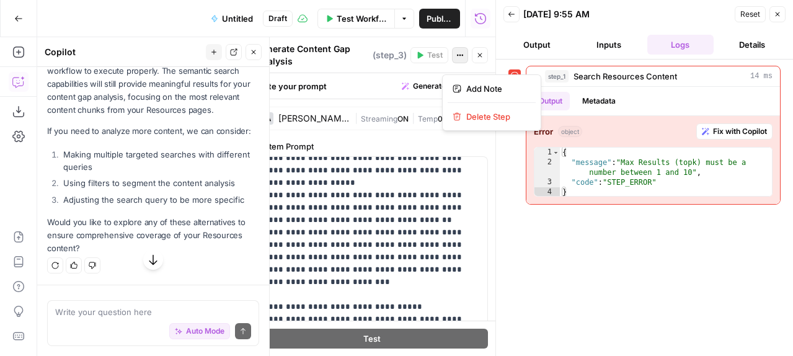
scroll to position [1712, 0]
click at [234, 33] on span "Apply" at bounding box center [235, 27] width 20 height 11
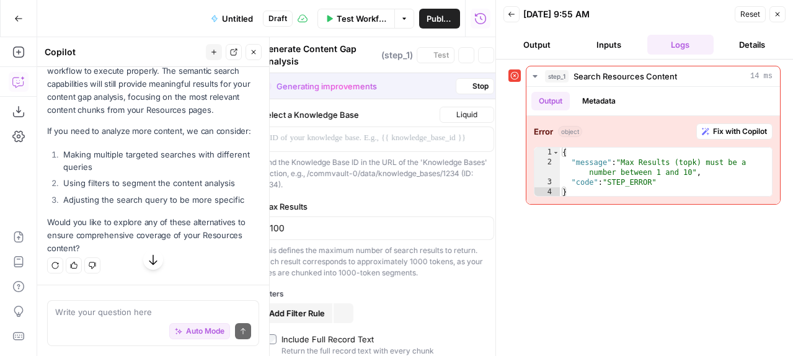
type textarea "Search Resources Content"
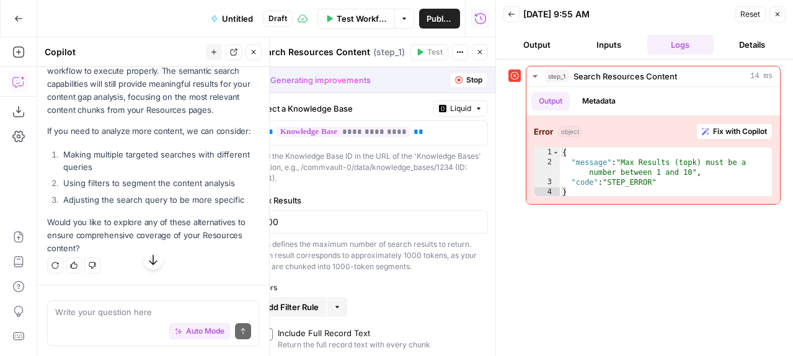
click at [239, 33] on span "Accept" at bounding box center [233, 27] width 25 height 11
type input "10"
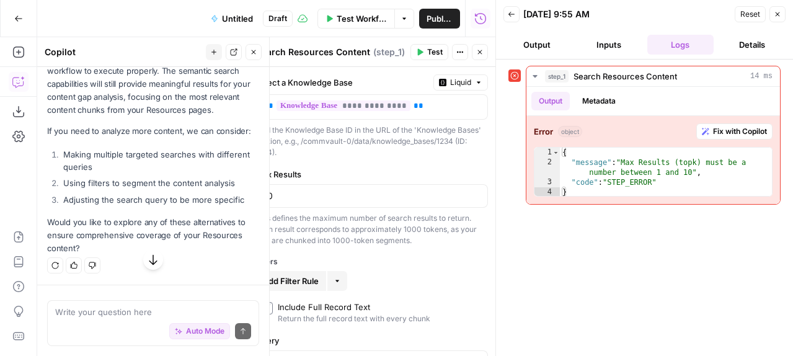
scroll to position [164, 0]
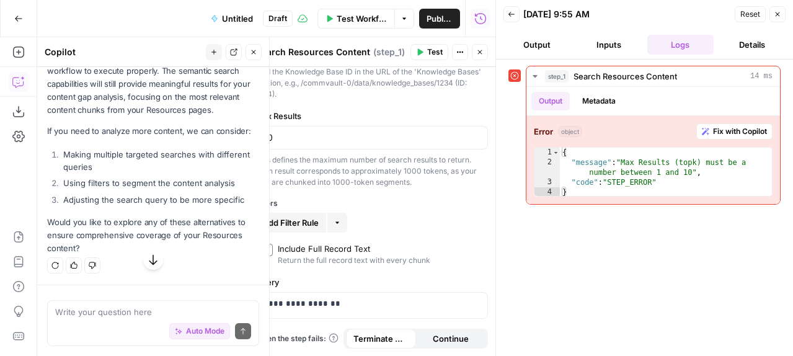
click at [427, 58] on span "Test" at bounding box center [435, 52] width 16 height 11
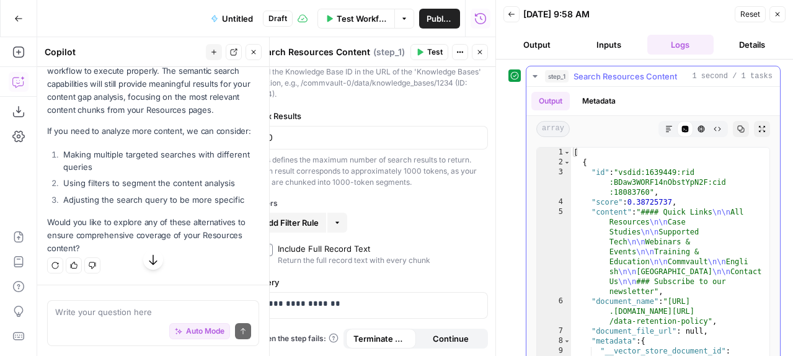
scroll to position [69, 0]
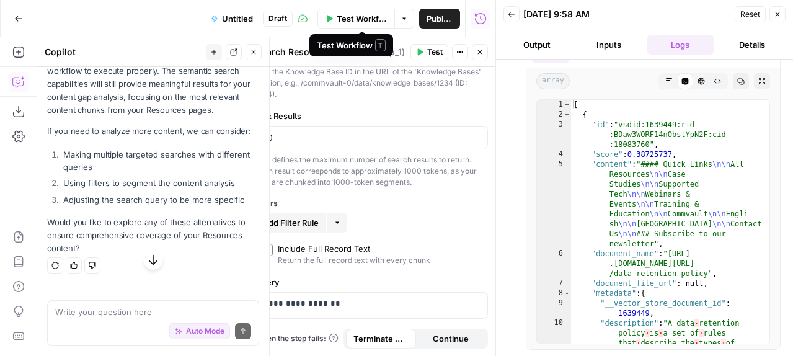
click at [353, 20] on button "Test Workflow" at bounding box center [357, 19] width 78 height 20
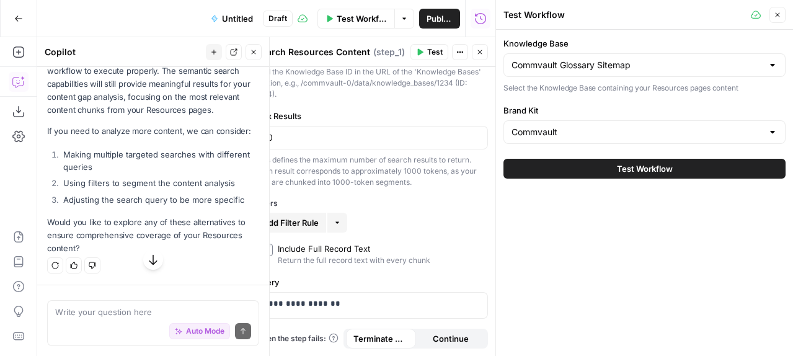
click at [596, 179] on button "Test Workflow" at bounding box center [645, 169] width 282 height 20
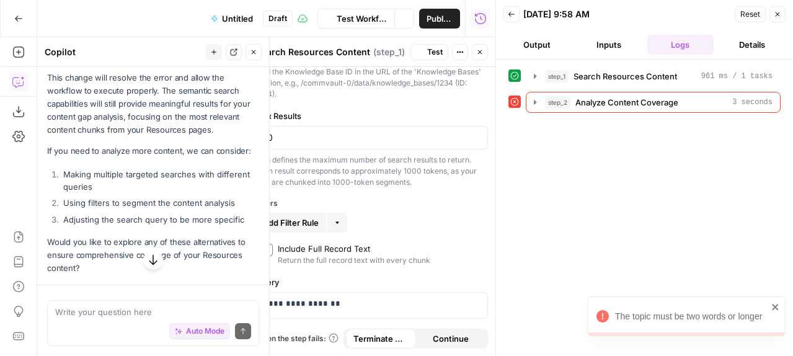
scroll to position [1961, 0]
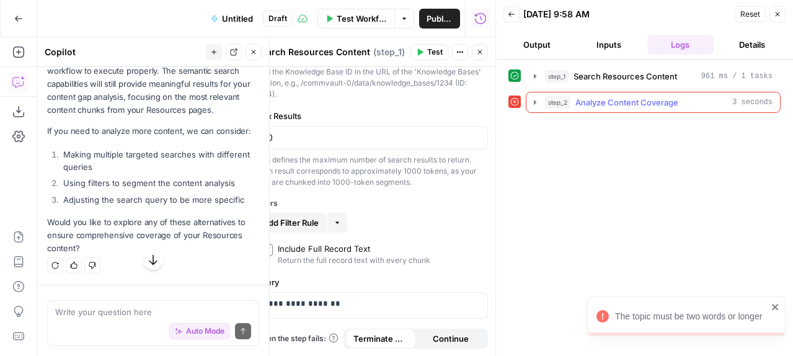
click at [603, 109] on span "Analyze Content Coverage" at bounding box center [627, 102] width 103 height 12
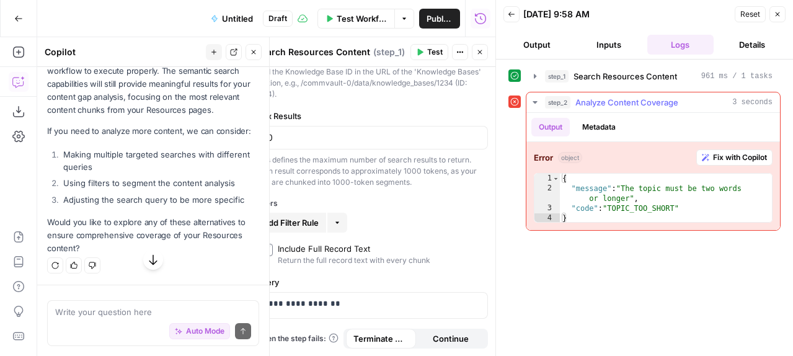
click at [713, 163] on span "Fix with Copilot" at bounding box center [740, 157] width 54 height 11
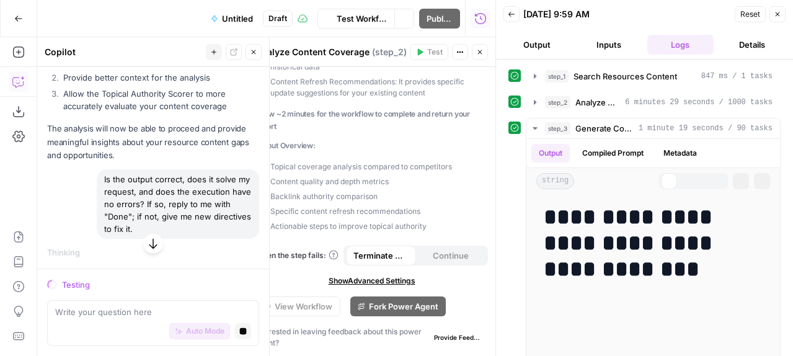
scroll to position [1956, 0]
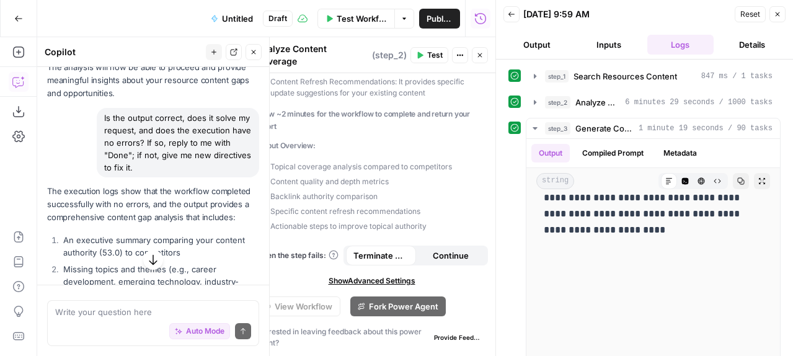
scroll to position [392, 0]
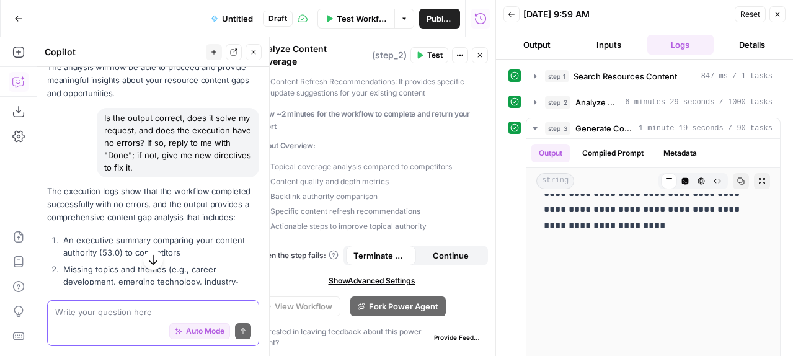
click at [128, 306] on textarea at bounding box center [153, 312] width 196 height 12
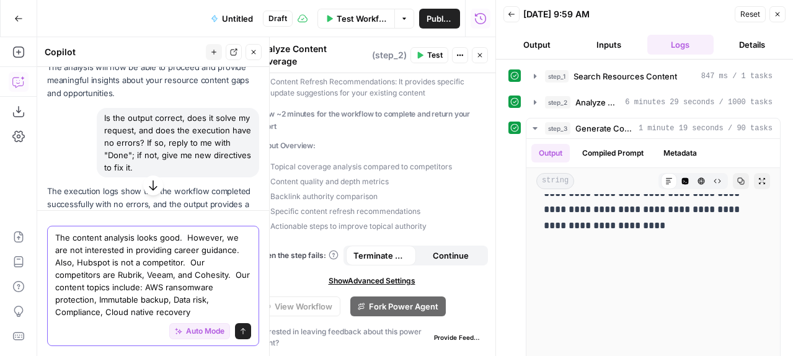
click at [121, 299] on textarea "The content analysis looks good. However, we are not interested in providing ca…" at bounding box center [153, 274] width 196 height 87
type textarea "The content analysis looks good. However, we are not interested in providing ca…"
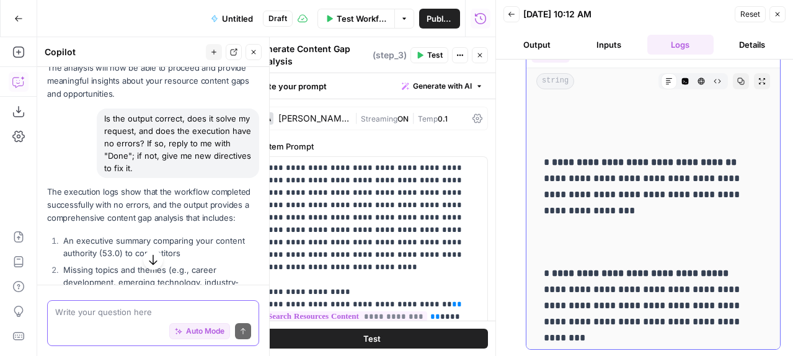
scroll to position [1243, 0]
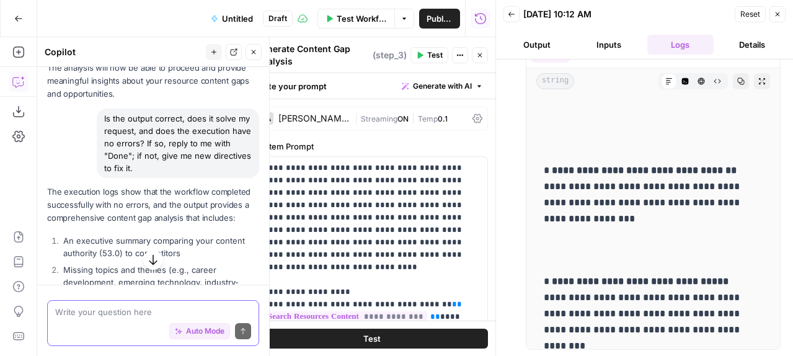
click at [106, 306] on textarea at bounding box center [153, 312] width 196 height 12
type textarea "L"
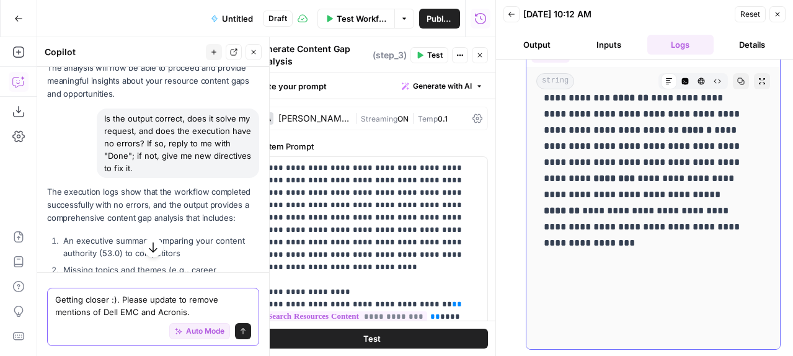
scroll to position [2035, 0]
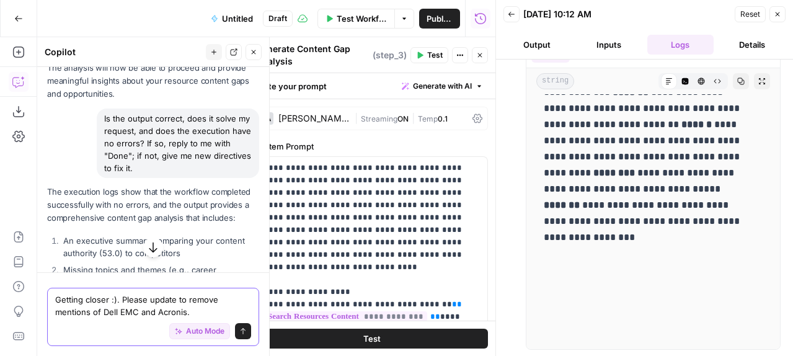
click at [110, 303] on textarea "Getting closer :). Please update to remove mentions of Dell EMC and Acronis." at bounding box center [153, 305] width 196 height 25
type textarea "Getting closer :). Please update to remove mentions of Dell EMC."
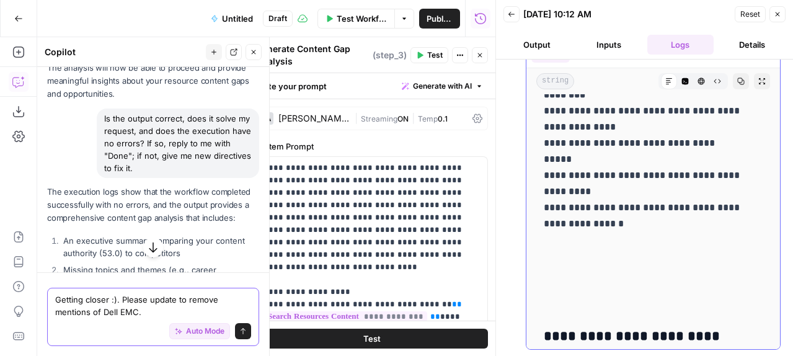
scroll to position [5750, 0]
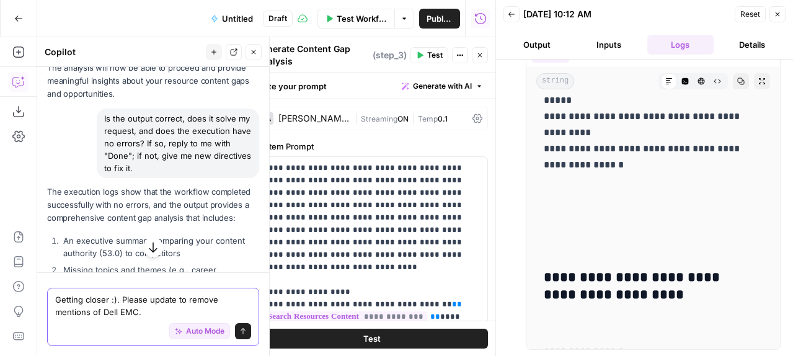
click at [241, 328] on icon "submit" at bounding box center [242, 331] width 7 height 7
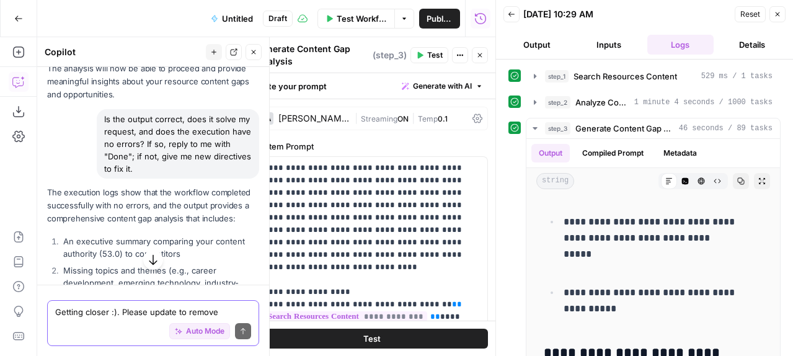
scroll to position [3221, 0]
click at [236, 19] on span "Untitled" at bounding box center [237, 18] width 31 height 12
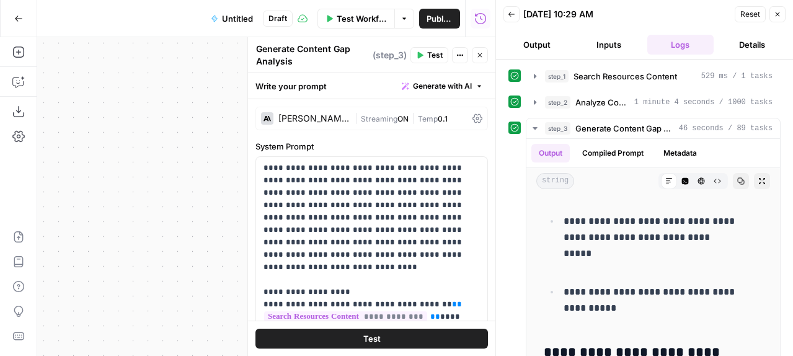
click at [236, 19] on span "Untitled" at bounding box center [237, 18] width 31 height 12
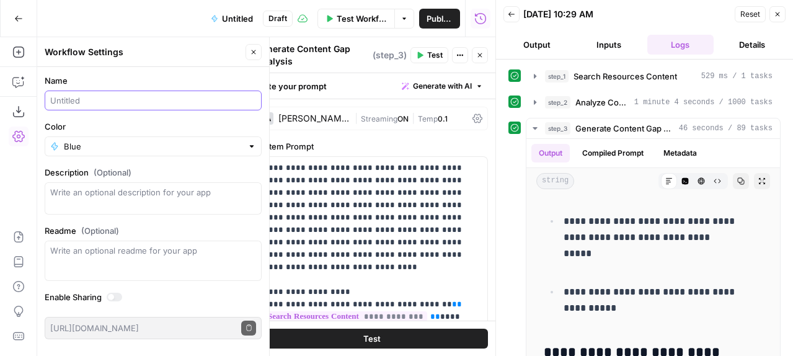
click at [73, 107] on input "Name" at bounding box center [153, 100] width 206 height 12
type input "Content Gap Analysis"
click at [114, 31] on div "Go Back Content Gap Analysis Draft Test Workflow Options Publish Run History" at bounding box center [248, 18] width 496 height 37
click at [108, 295] on label "Enable Sharing" at bounding box center [153, 297] width 217 height 12
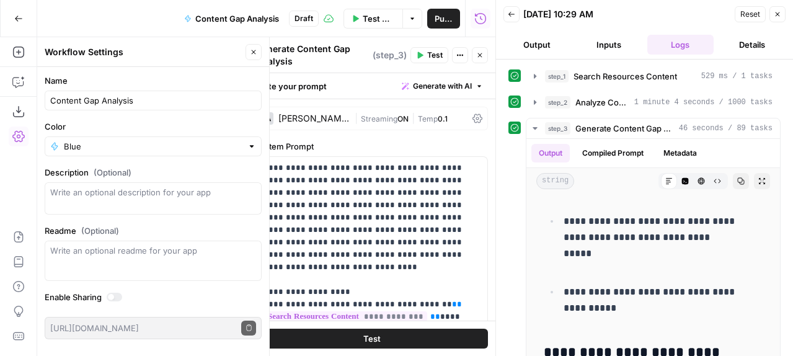
click at [446, 16] on button "Publish" at bounding box center [443, 19] width 33 height 20
click at [249, 140] on div at bounding box center [252, 146] width 9 height 12
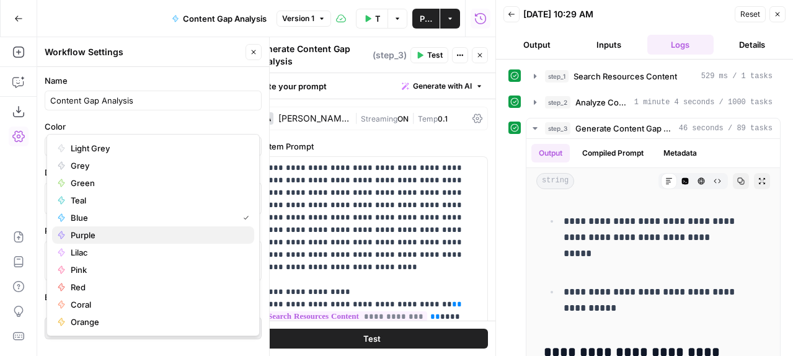
click at [84, 241] on span "Purple" at bounding box center [158, 235] width 174 height 12
type input "Purple"
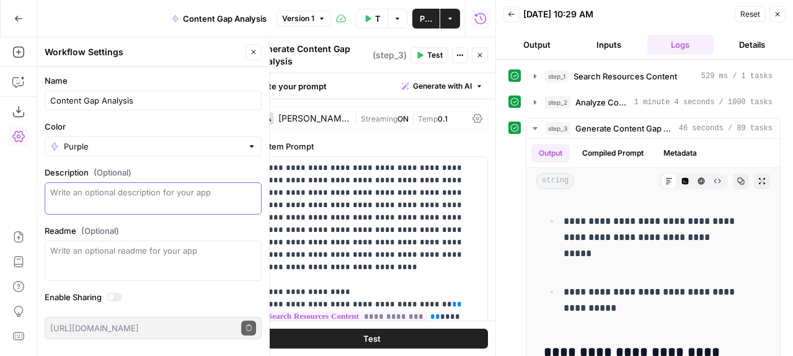
click at [110, 186] on textarea "Description (Optional)" at bounding box center [153, 198] width 206 height 25
click at [63, 186] on textarea "Cintent gap analysis" at bounding box center [153, 198] width 206 height 25
click at [169, 186] on textarea "Content gap analysis" at bounding box center [153, 198] width 206 height 25
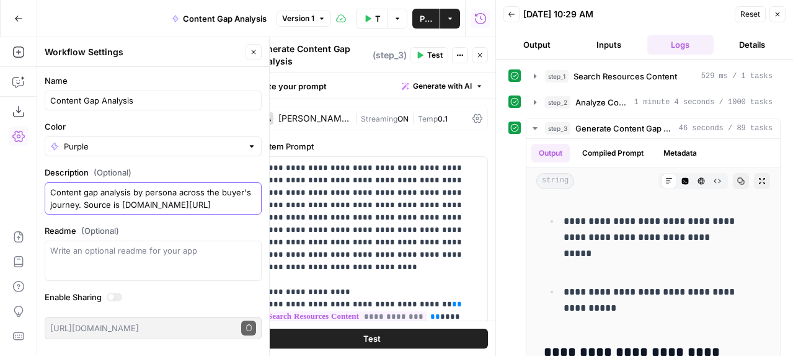
type textarea "Content gap analysis by persona across the buyer's journey. Source is [DOMAIN_N…"
click at [104, 295] on label "Enable Sharing" at bounding box center [153, 297] width 217 height 12
click at [61, 28] on div "Go Back Content Gap Analysis Version 1 Test Workflow Options Publish Actions Ru…" at bounding box center [248, 18] width 496 height 37
click at [447, 19] on icon "button" at bounding box center [450, 18] width 7 height 7
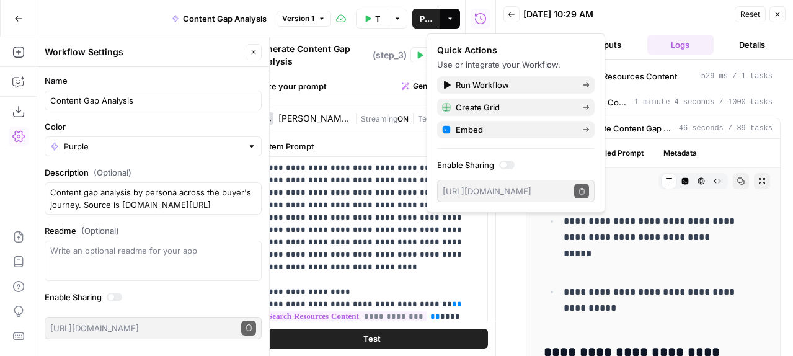
click at [483, 171] on label "Enable Sharing" at bounding box center [516, 165] width 158 height 12
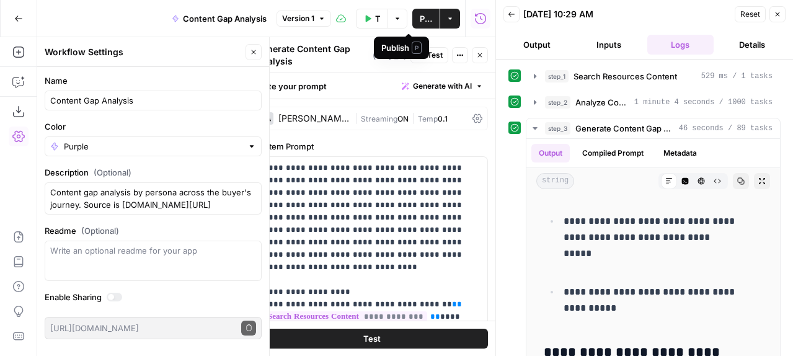
click at [420, 16] on span "Publish" at bounding box center [426, 18] width 12 height 12
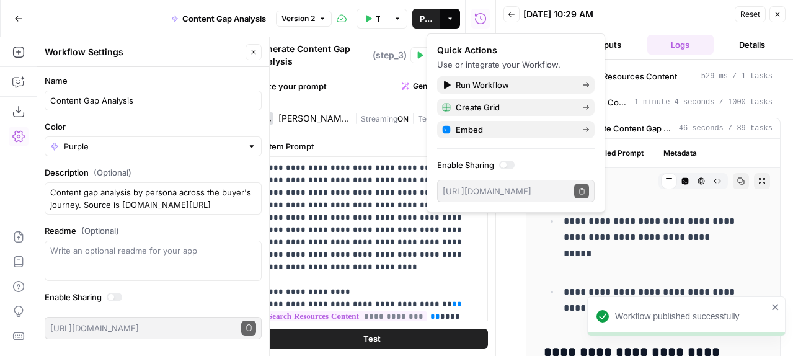
click at [9, 17] on button "Go Back" at bounding box center [18, 18] width 22 height 22
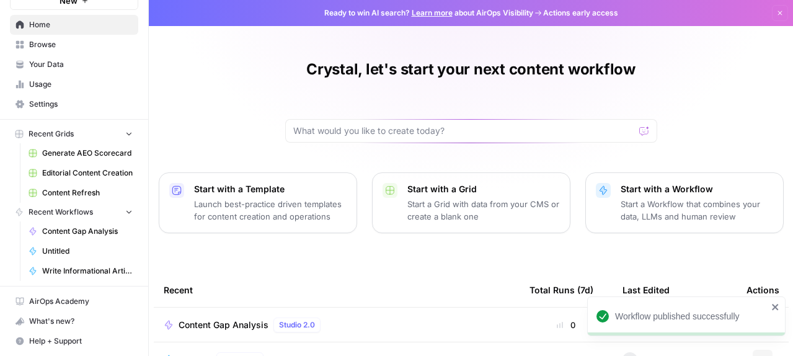
scroll to position [140, 0]
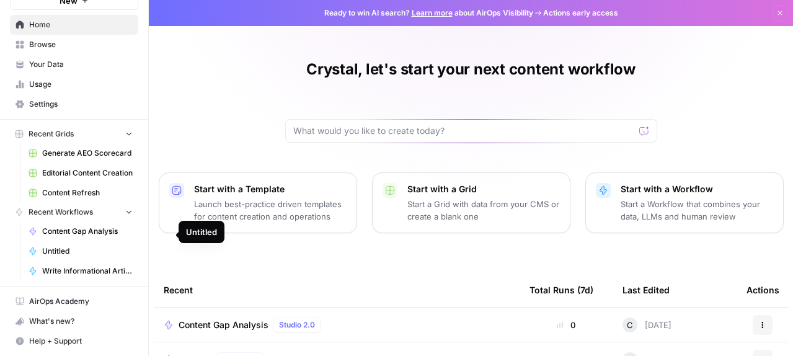
click at [69, 246] on span "Untitled" at bounding box center [87, 251] width 91 height 11
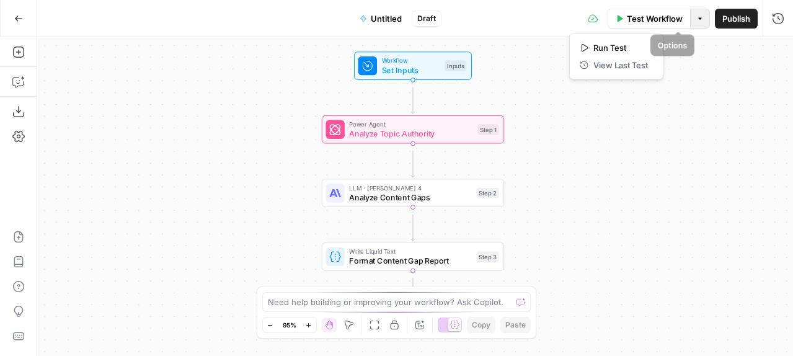
click at [697, 18] on icon "button" at bounding box center [700, 18] width 7 height 7
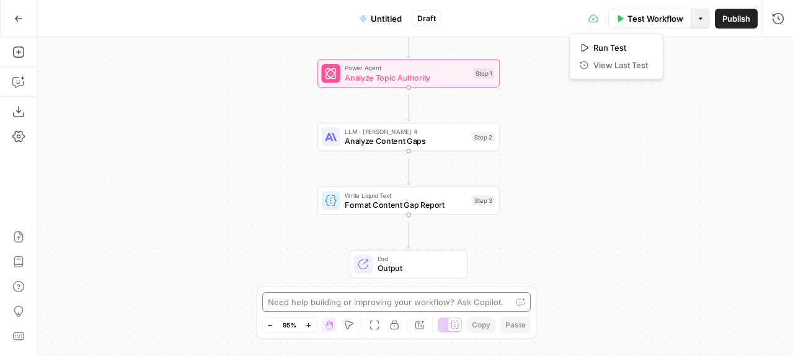
click at [380, 296] on textarea at bounding box center [390, 302] width 244 height 12
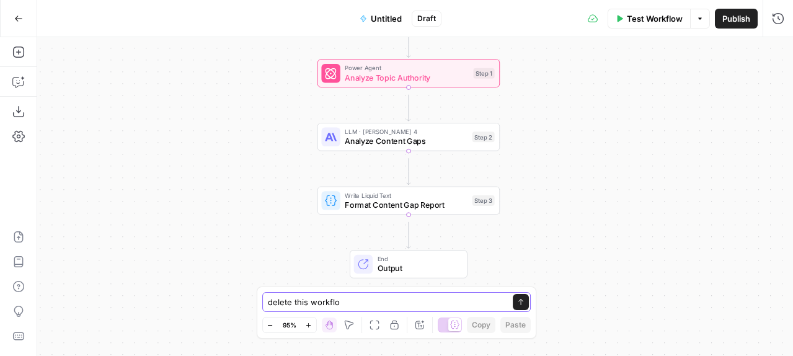
type textarea "delete this workflow"
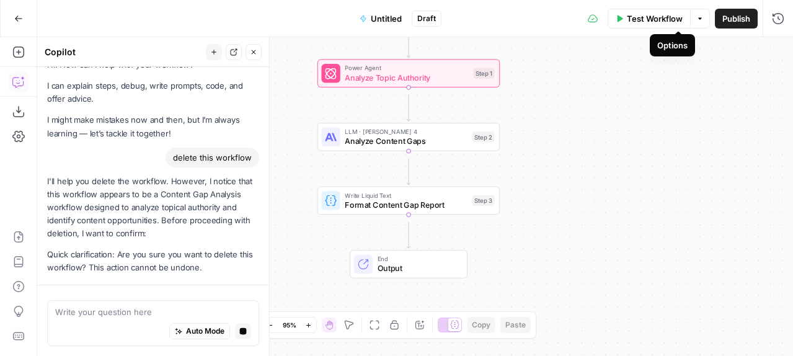
scroll to position [159, 0]
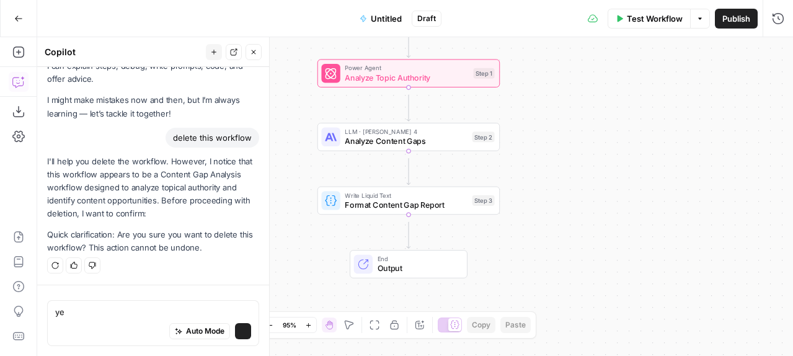
type textarea "yes"
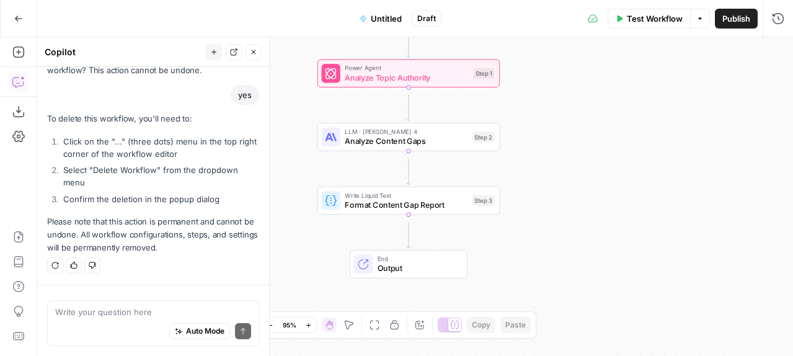
scroll to position [302, 0]
click at [19, 20] on icon "button" at bounding box center [18, 18] width 9 height 9
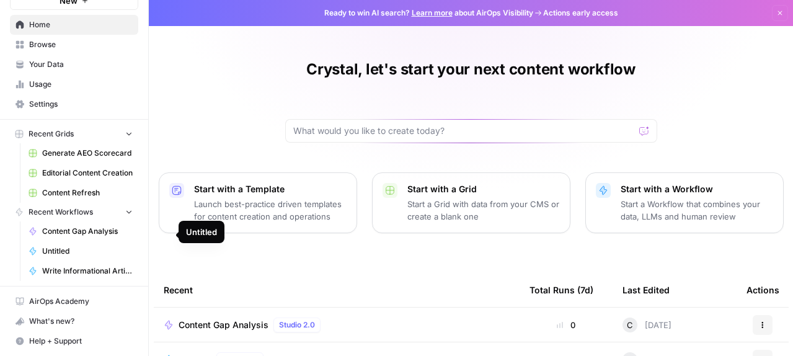
click at [138, 241] on link "Untitled" at bounding box center [80, 251] width 115 height 20
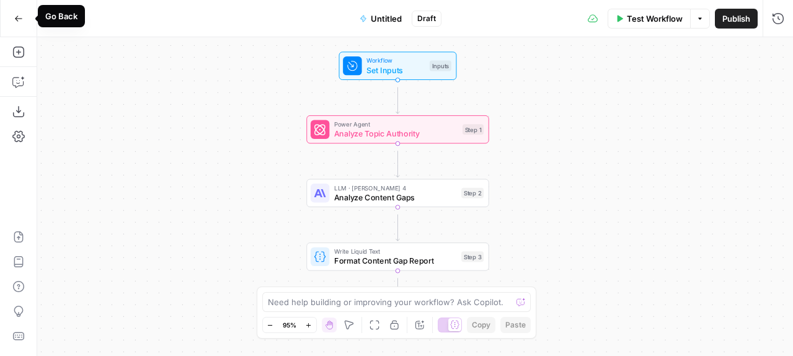
click at [20, 14] on icon "button" at bounding box center [18, 18] width 9 height 9
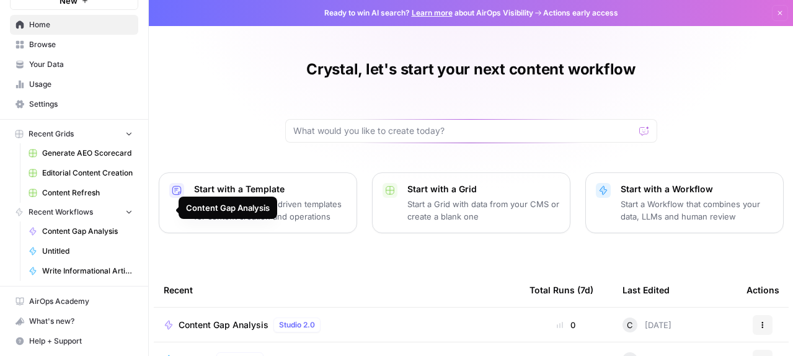
click at [131, 226] on span "Content Gap Analysis" at bounding box center [87, 231] width 91 height 11
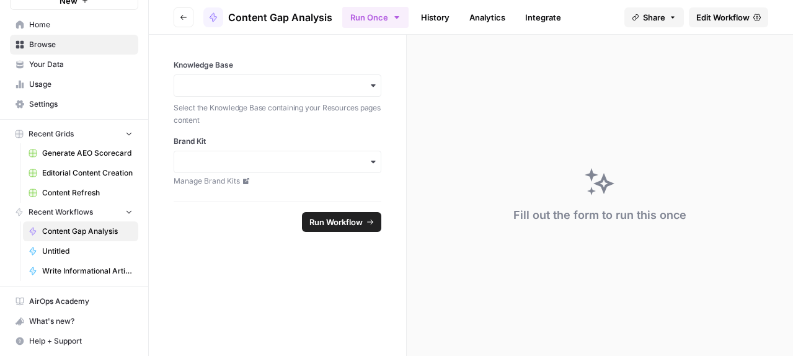
click at [358, 228] on span "Run Workflow" at bounding box center [336, 222] width 53 height 12
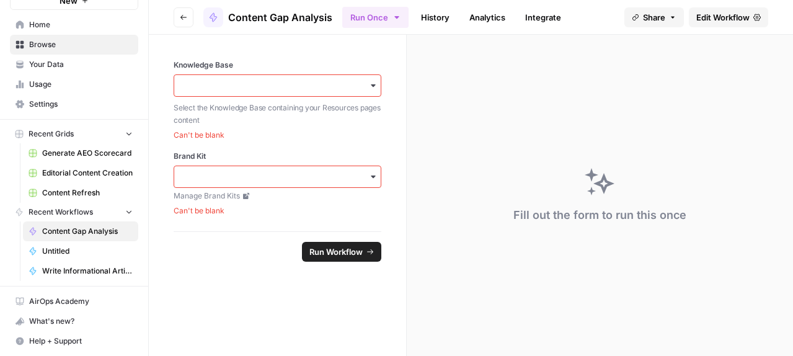
click at [375, 87] on icon "button" at bounding box center [373, 85] width 4 height 2
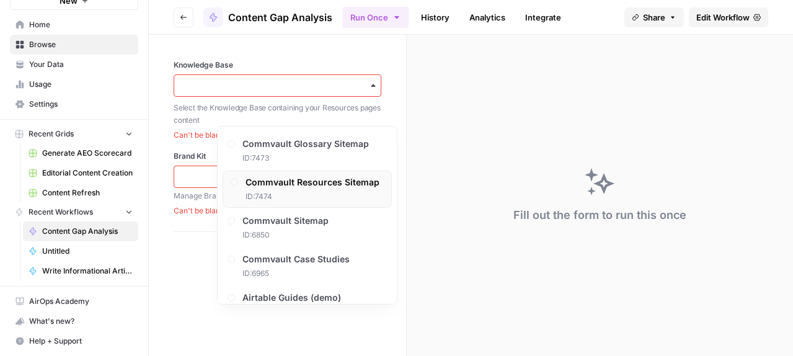
click at [351, 189] on span "Commvault Resources Sitemap" at bounding box center [313, 182] width 134 height 12
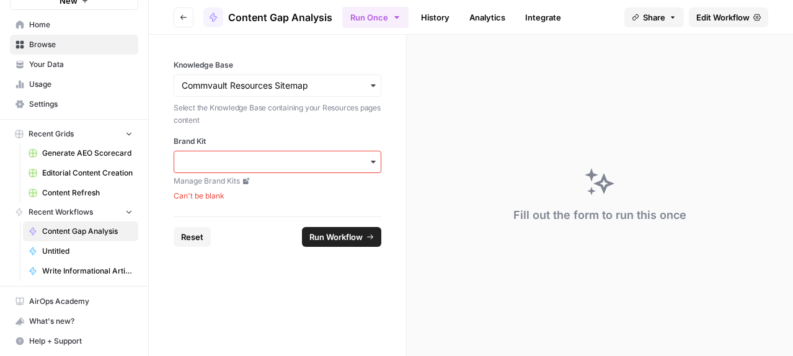
click at [378, 167] on icon "button" at bounding box center [373, 162] width 10 height 10
click at [269, 241] on div "Commvault" at bounding box center [307, 239] width 179 height 24
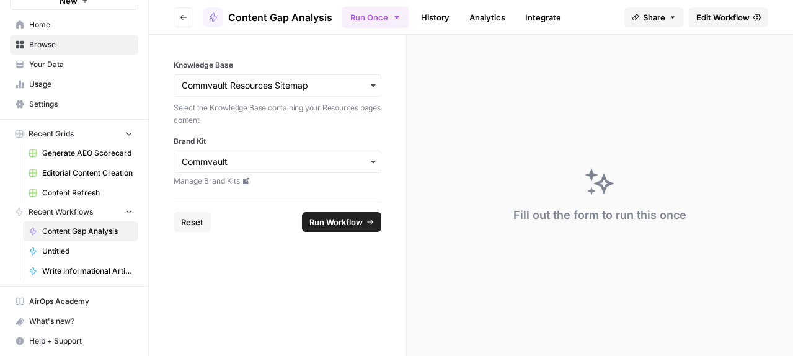
click at [342, 228] on span "Run Workflow" at bounding box center [336, 222] width 53 height 12
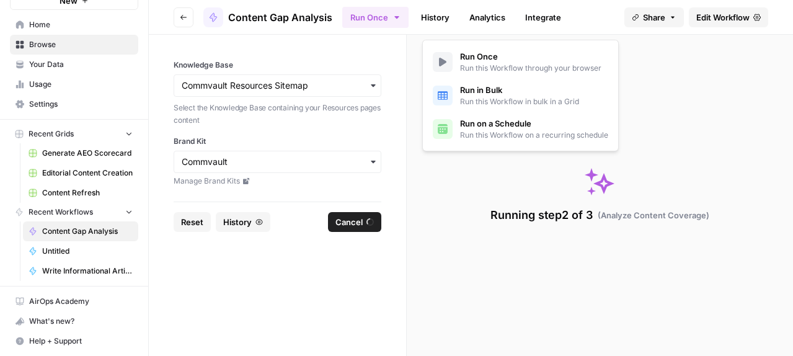
click at [402, 22] on icon "button" at bounding box center [397, 17] width 10 height 10
click at [496, 130] on span "Run on a Schedule" at bounding box center [534, 123] width 148 height 12
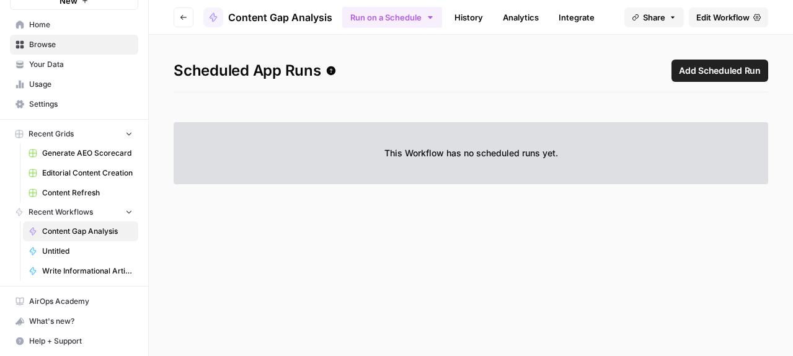
click at [722, 92] on h1 "Scheduled App Runs Add Scheduled Run" at bounding box center [471, 76] width 595 height 33
click at [707, 77] on span "Add Scheduled Run" at bounding box center [720, 71] width 82 height 12
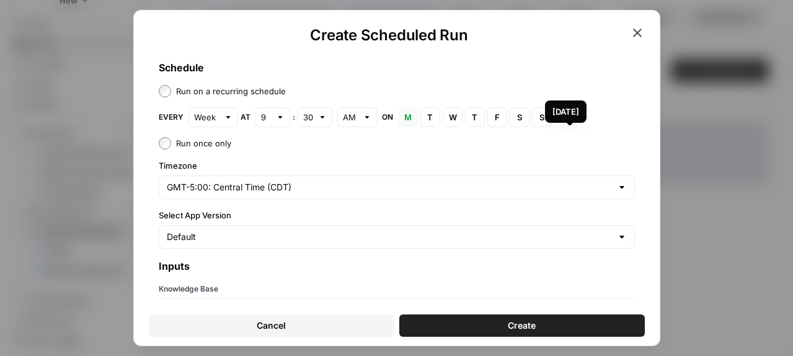
click at [501, 123] on span "F" at bounding box center [497, 117] width 7 height 12
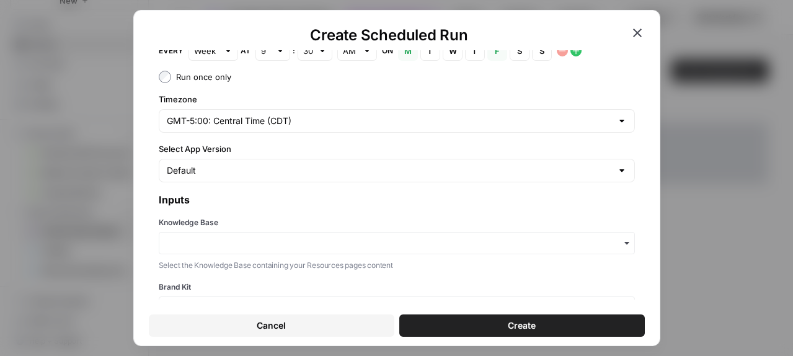
scroll to position [76, 0]
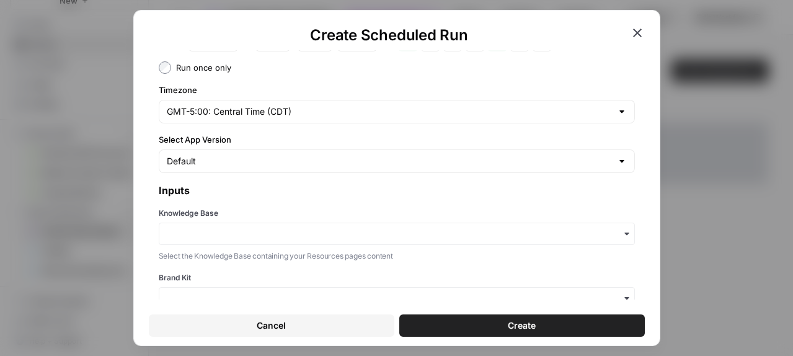
click at [617, 167] on div at bounding box center [622, 161] width 10 height 12
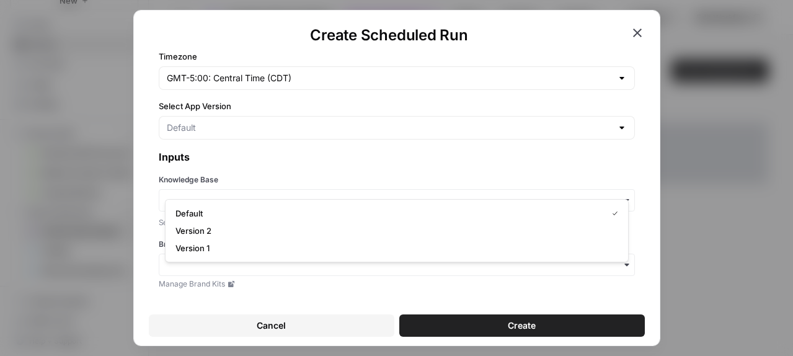
scroll to position [147, 0]
drag, startPoint x: 198, startPoint y: 236, endPoint x: 208, endPoint y: 238, distance: 10.1
click at [208, 237] on span "Version 2" at bounding box center [395, 231] width 438 height 12
type input "Version 2"
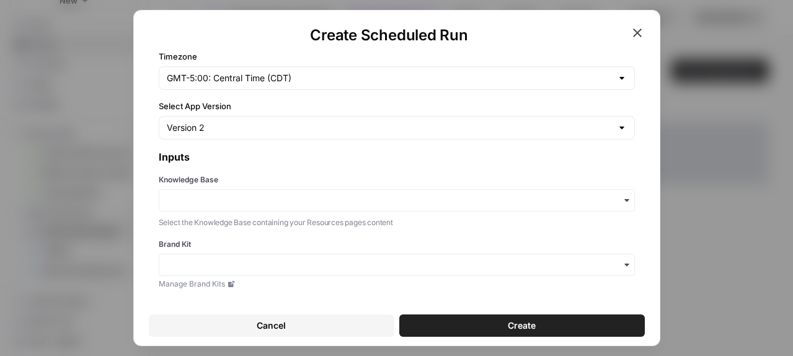
scroll to position [208, 0]
click at [622, 205] on icon "button" at bounding box center [627, 200] width 10 height 10
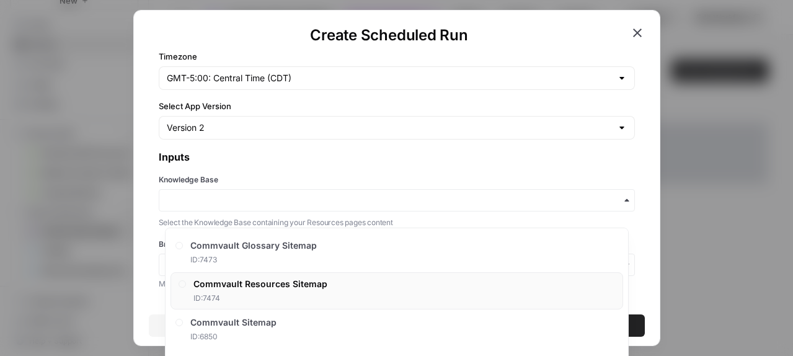
click at [328, 290] on span "Commvault Resources Sitemap" at bounding box center [261, 284] width 134 height 12
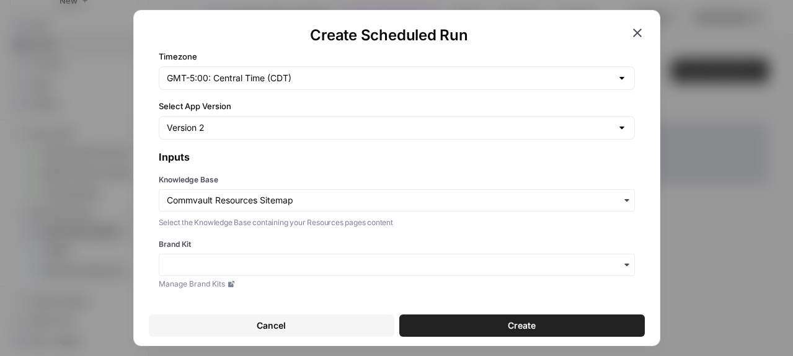
scroll to position [228, 0]
click at [622, 267] on icon "button" at bounding box center [627, 265] width 10 height 10
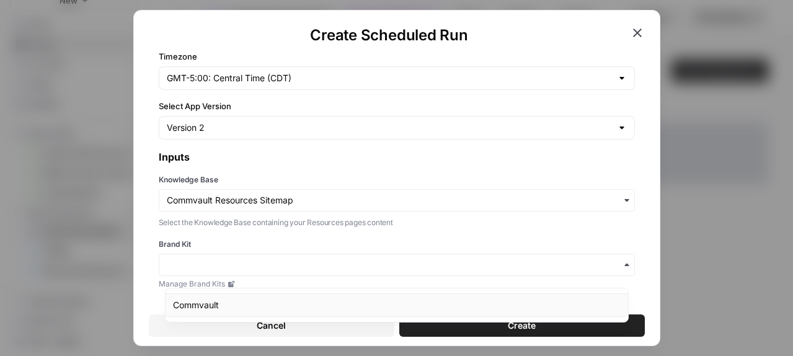
click at [223, 306] on div "Commvault" at bounding box center [397, 305] width 463 height 24
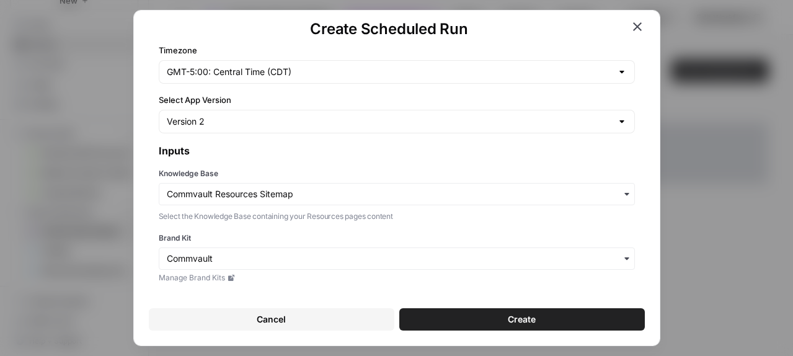
scroll to position [33, 0]
click at [497, 308] on button "Create" at bounding box center [522, 319] width 246 height 22
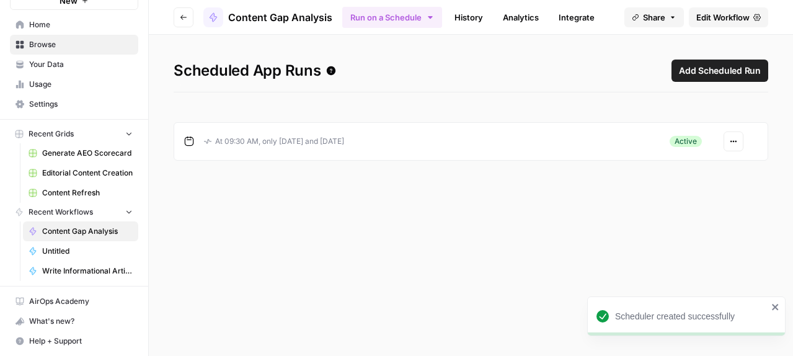
click at [730, 145] on icon "button" at bounding box center [733, 141] width 7 height 7
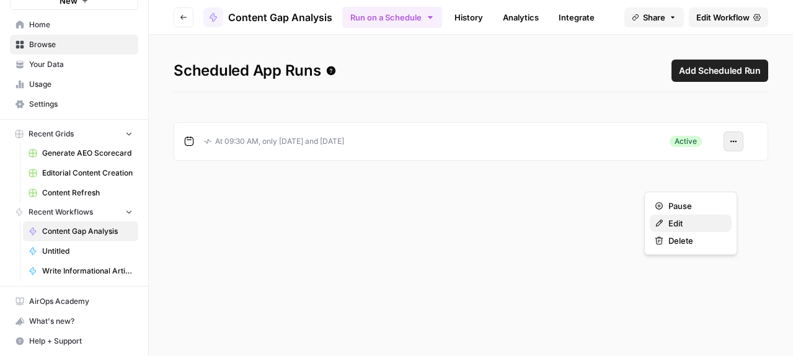
click at [688, 230] on span "Edit" at bounding box center [695, 223] width 53 height 12
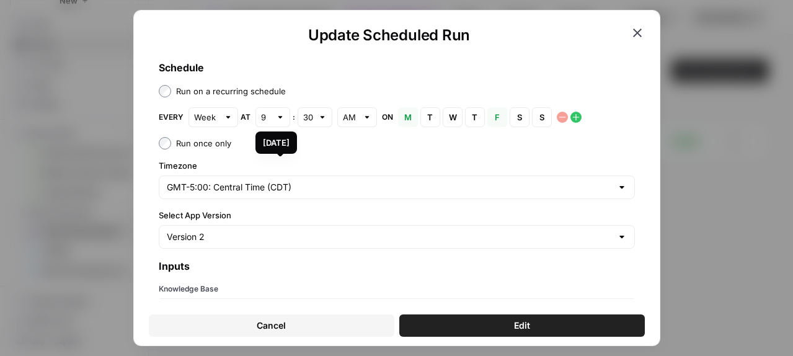
click at [494, 123] on span "F" at bounding box center [497, 117] width 7 height 12
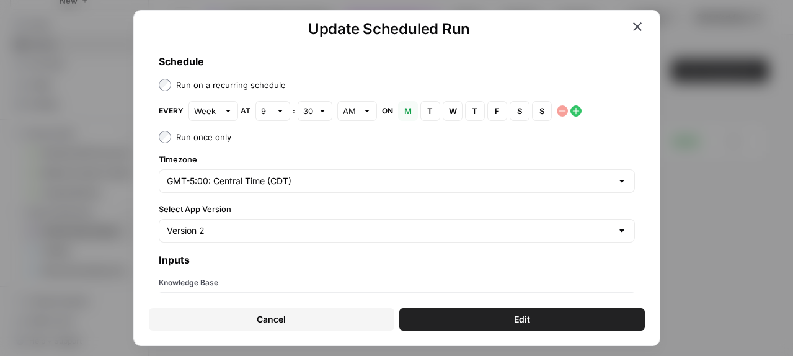
click at [241, 215] on label "Select App Version" at bounding box center [397, 209] width 476 height 12
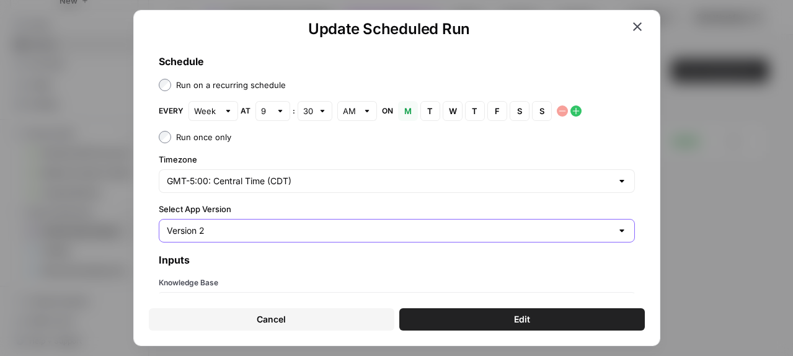
click at [241, 237] on input "Version 2" at bounding box center [389, 231] width 445 height 12
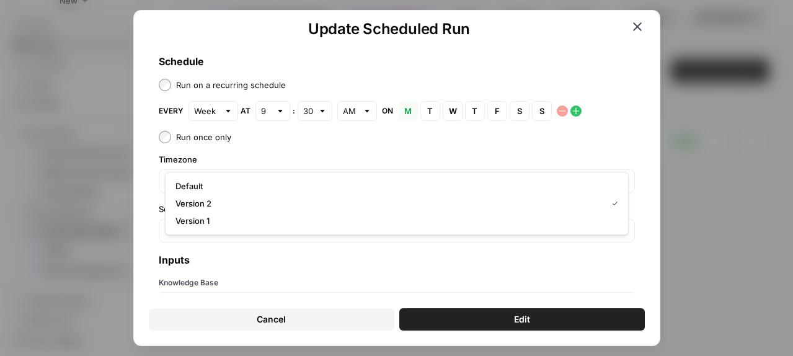
scroll to position [12, 0]
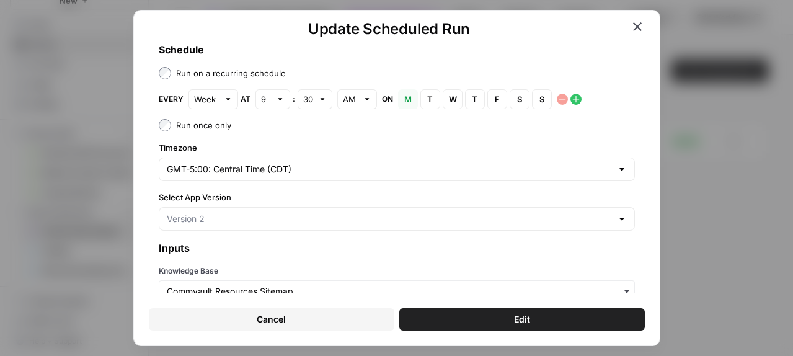
type input "Version 2"
click at [651, 156] on div "Update Scheduled Run Schedule Run on a recurring schedule Every Week at 9 : 30 …" at bounding box center [396, 178] width 527 height 336
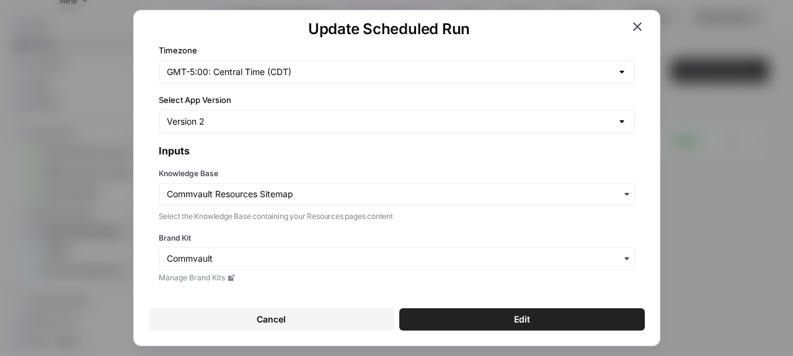
scroll to position [218, 0]
click at [529, 313] on span "Edit" at bounding box center [522, 319] width 16 height 12
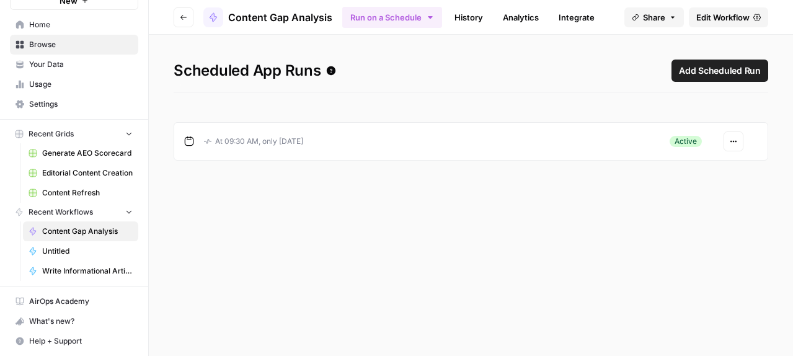
scroll to position [0, 0]
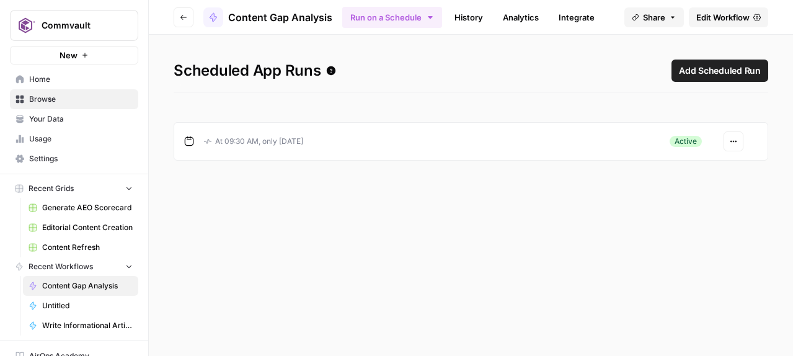
click at [50, 85] on span "Home" at bounding box center [81, 79] width 104 height 11
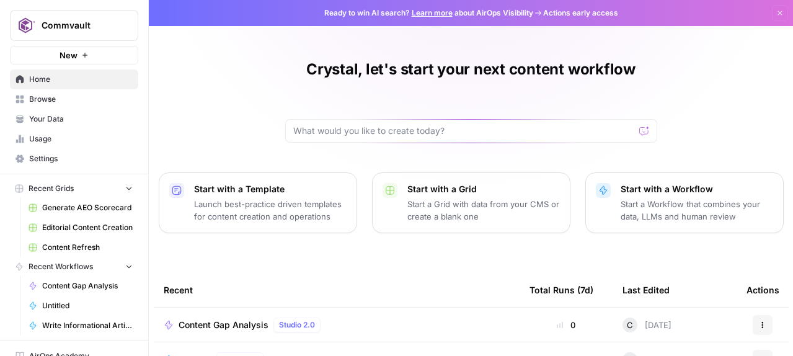
click at [60, 105] on span "Browse" at bounding box center [81, 99] width 104 height 11
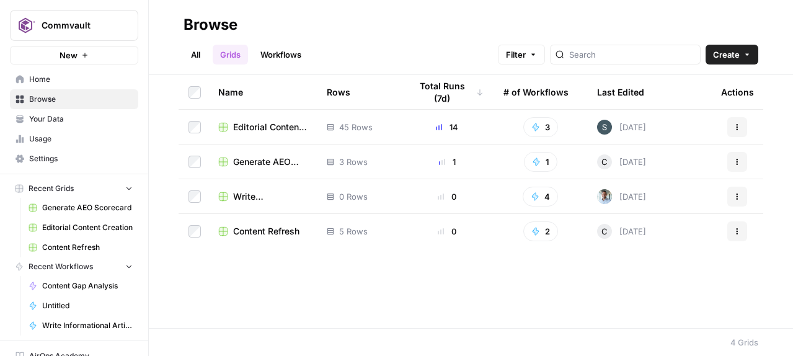
click at [309, 58] on link "Workflows" at bounding box center [281, 55] width 56 height 20
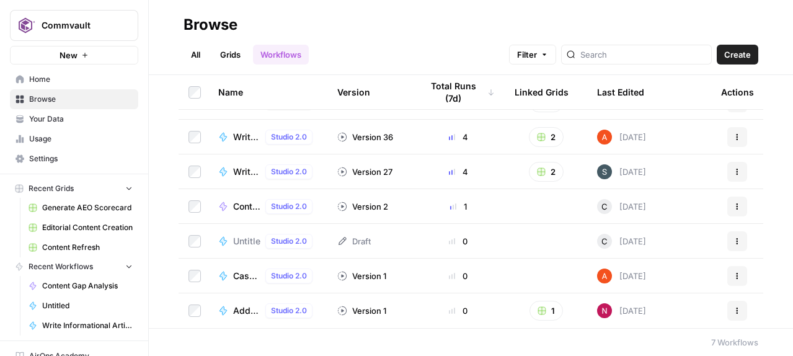
scroll to position [43, 0]
click at [735, 241] on button "Actions" at bounding box center [738, 241] width 20 height 20
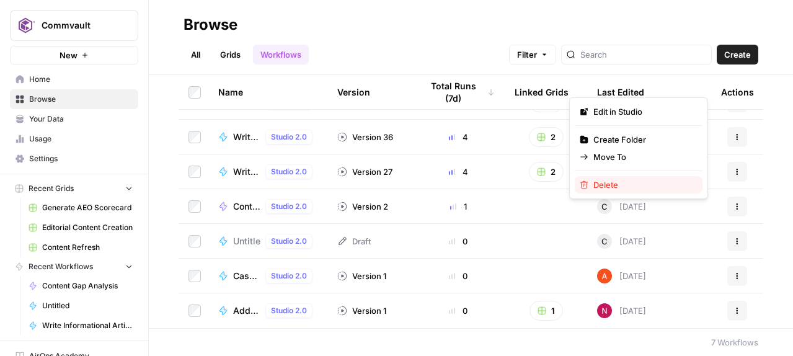
click at [621, 191] on span "Delete" at bounding box center [643, 185] width 99 height 12
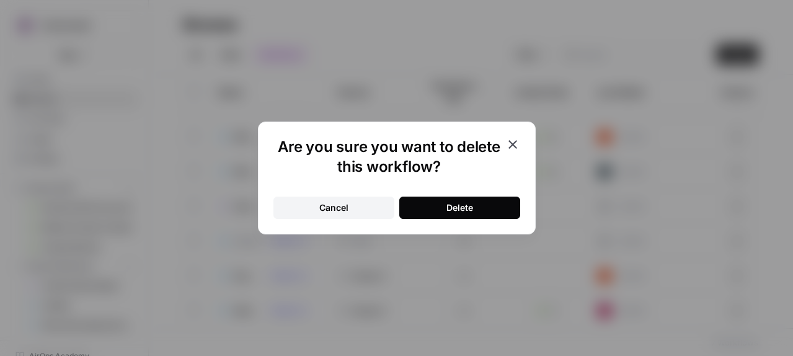
click at [473, 212] on div "Delete" at bounding box center [460, 208] width 27 height 12
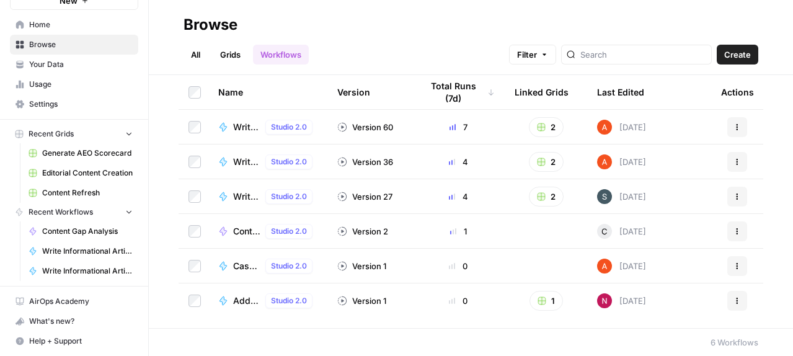
scroll to position [127, 0]
click at [116, 226] on span "Content Gap Analysis" at bounding box center [87, 231] width 91 height 11
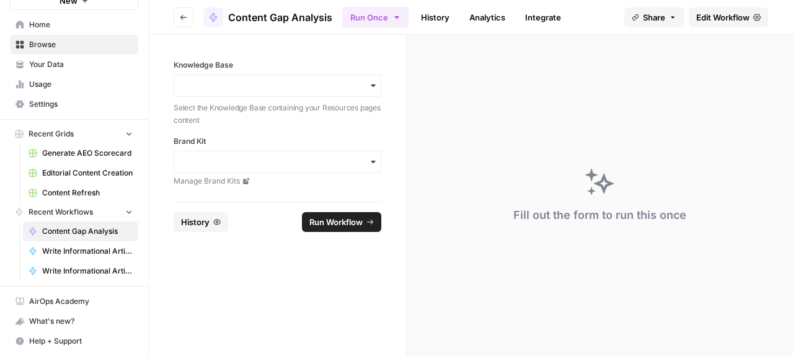
click at [335, 228] on span "Run Workflow" at bounding box center [336, 222] width 53 height 12
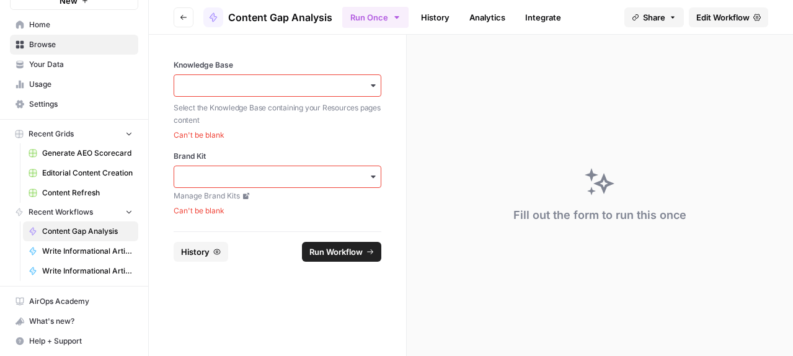
click at [378, 91] on icon "button" at bounding box center [373, 86] width 10 height 10
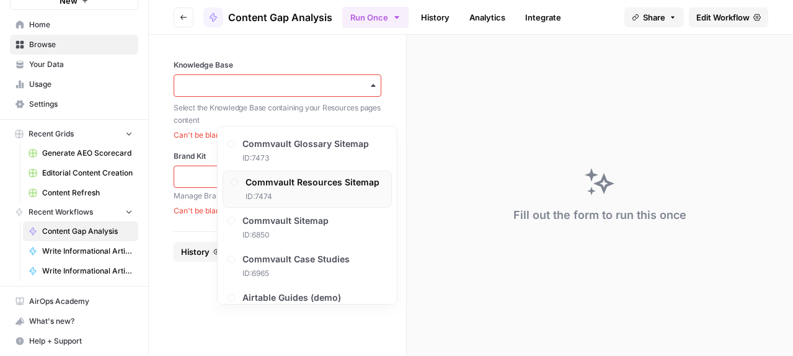
click at [350, 189] on span "Commvault Resources Sitemap" at bounding box center [313, 182] width 134 height 12
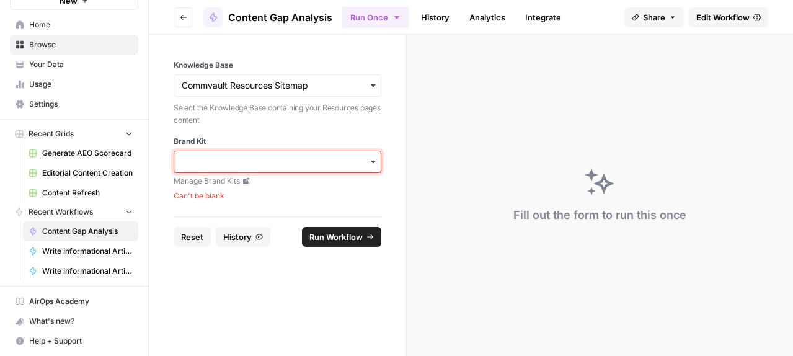
click at [352, 168] on input "Brand Kit" at bounding box center [278, 162] width 192 height 12
click at [279, 241] on div "Commvault" at bounding box center [307, 239] width 179 height 24
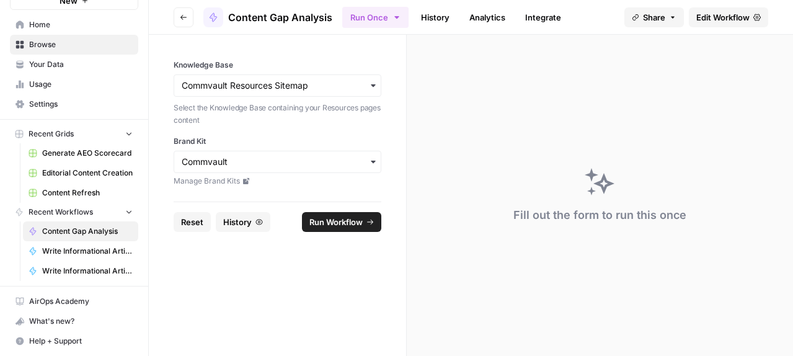
click at [363, 228] on span "Run Workflow" at bounding box center [336, 222] width 53 height 12
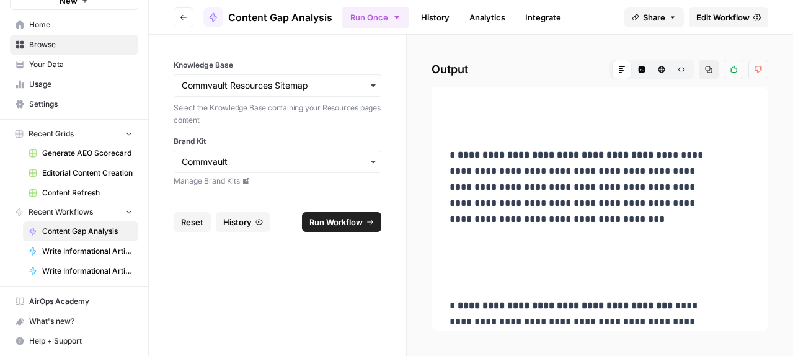
scroll to position [842, 0]
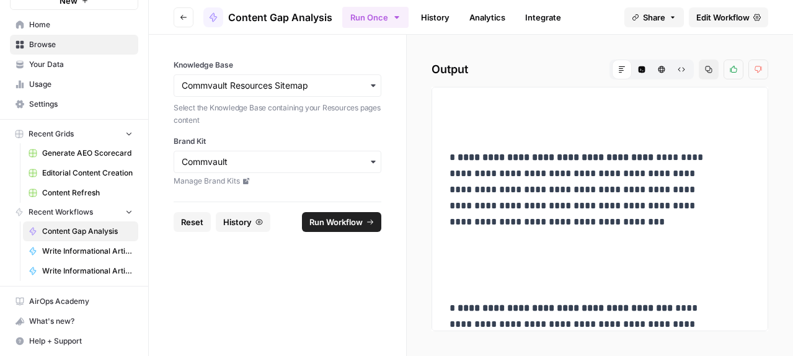
click at [705, 73] on icon "button" at bounding box center [708, 69] width 7 height 7
